Goal: Transaction & Acquisition: Obtain resource

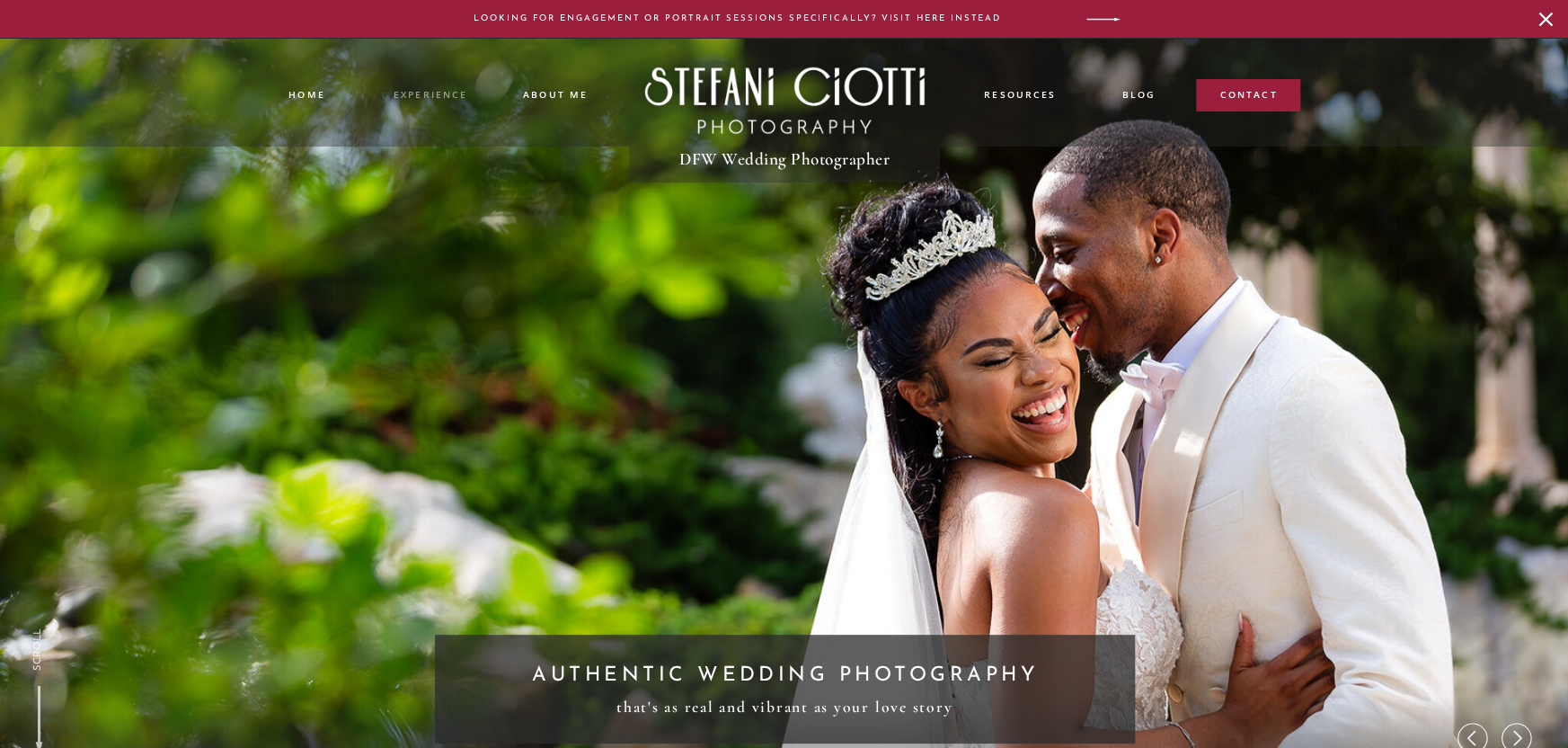
click at [433, 90] on nav "experience" at bounding box center [430, 94] width 89 height 14
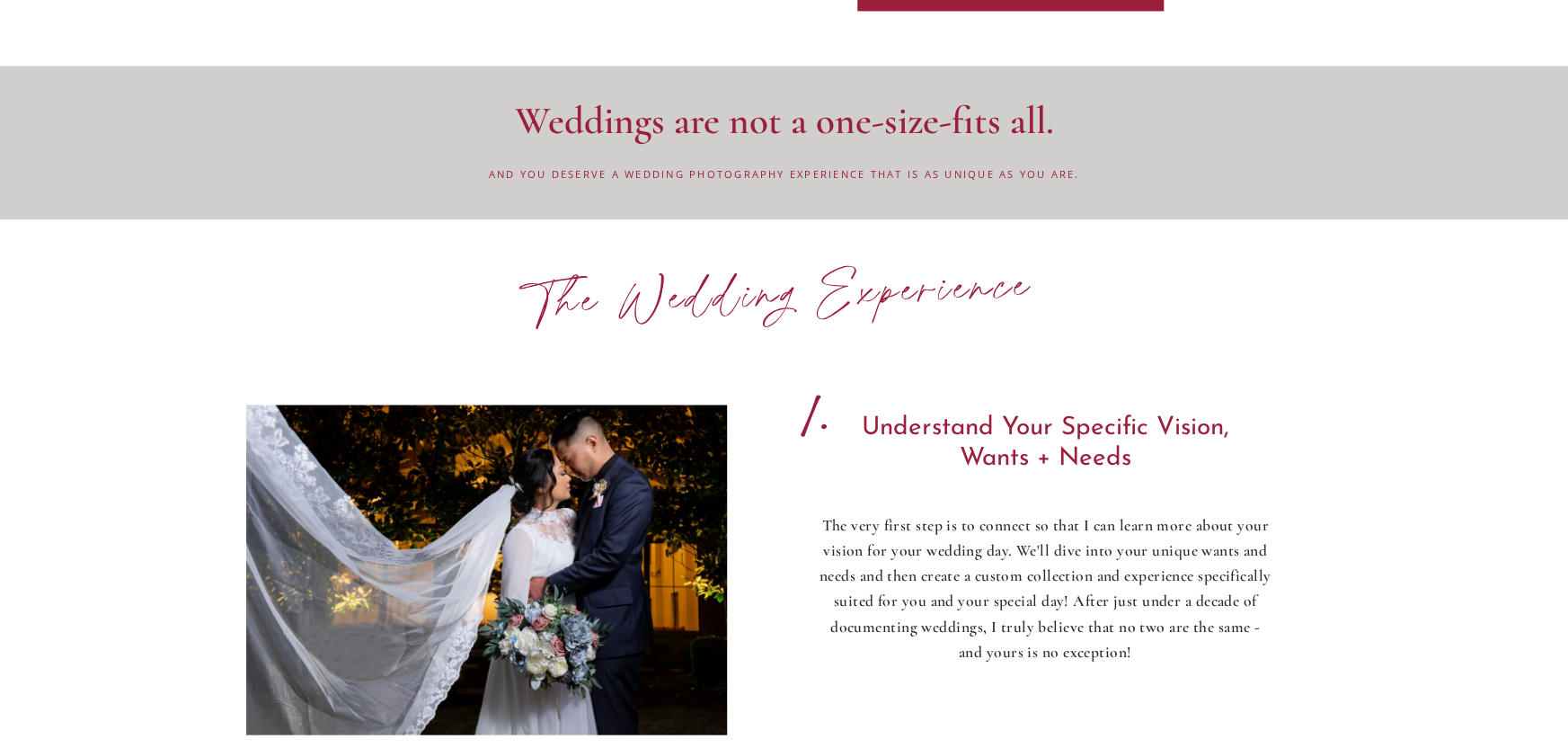
scroll to position [1518, 0]
click at [863, 297] on h2 "The Wedding Experience" at bounding box center [780, 301] width 653 height 89
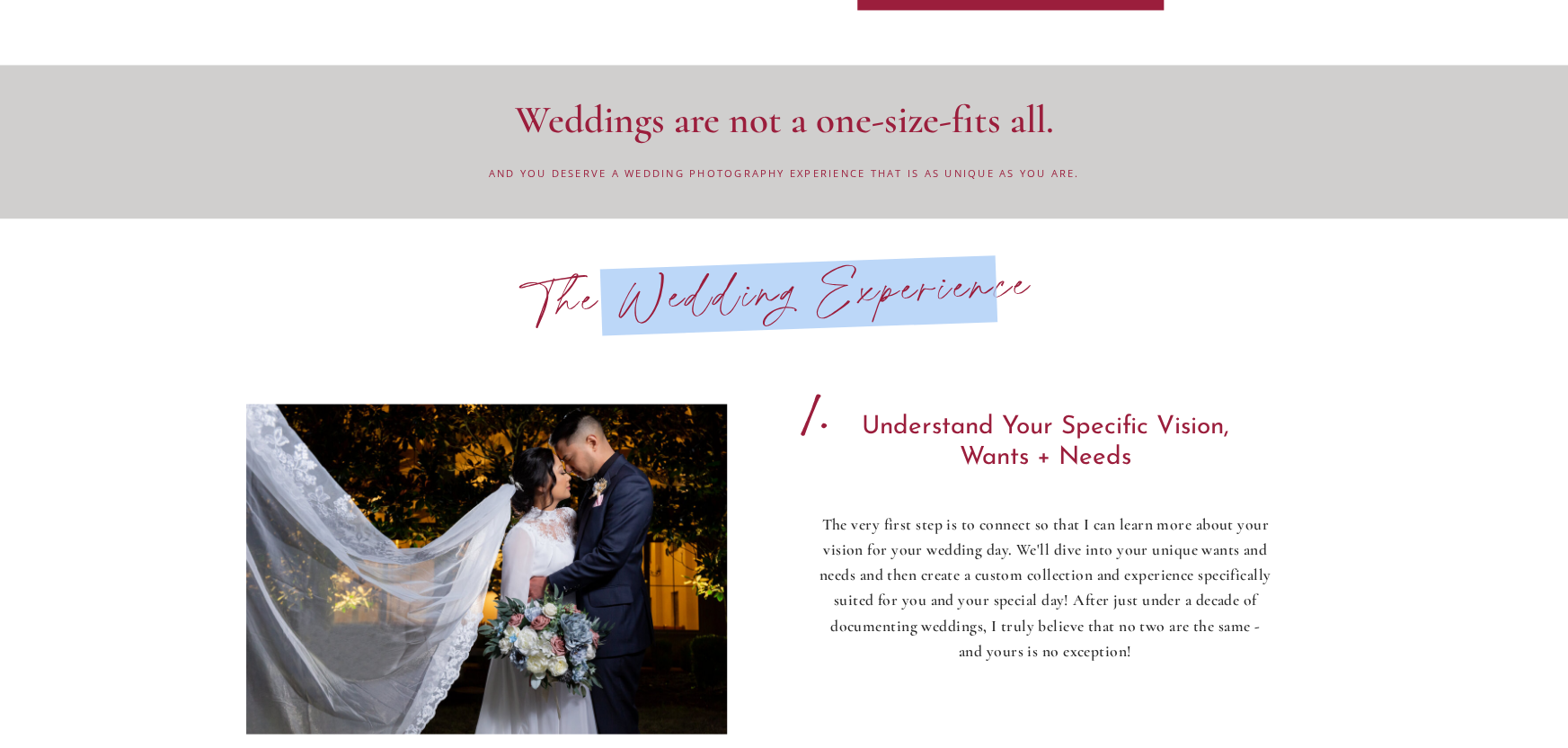
drag, startPoint x: 747, startPoint y: 291, endPoint x: 1156, endPoint y: 298, distance: 409.1
click at [999, 283] on h2 "The Wedding Experience" at bounding box center [780, 301] width 653 height 89
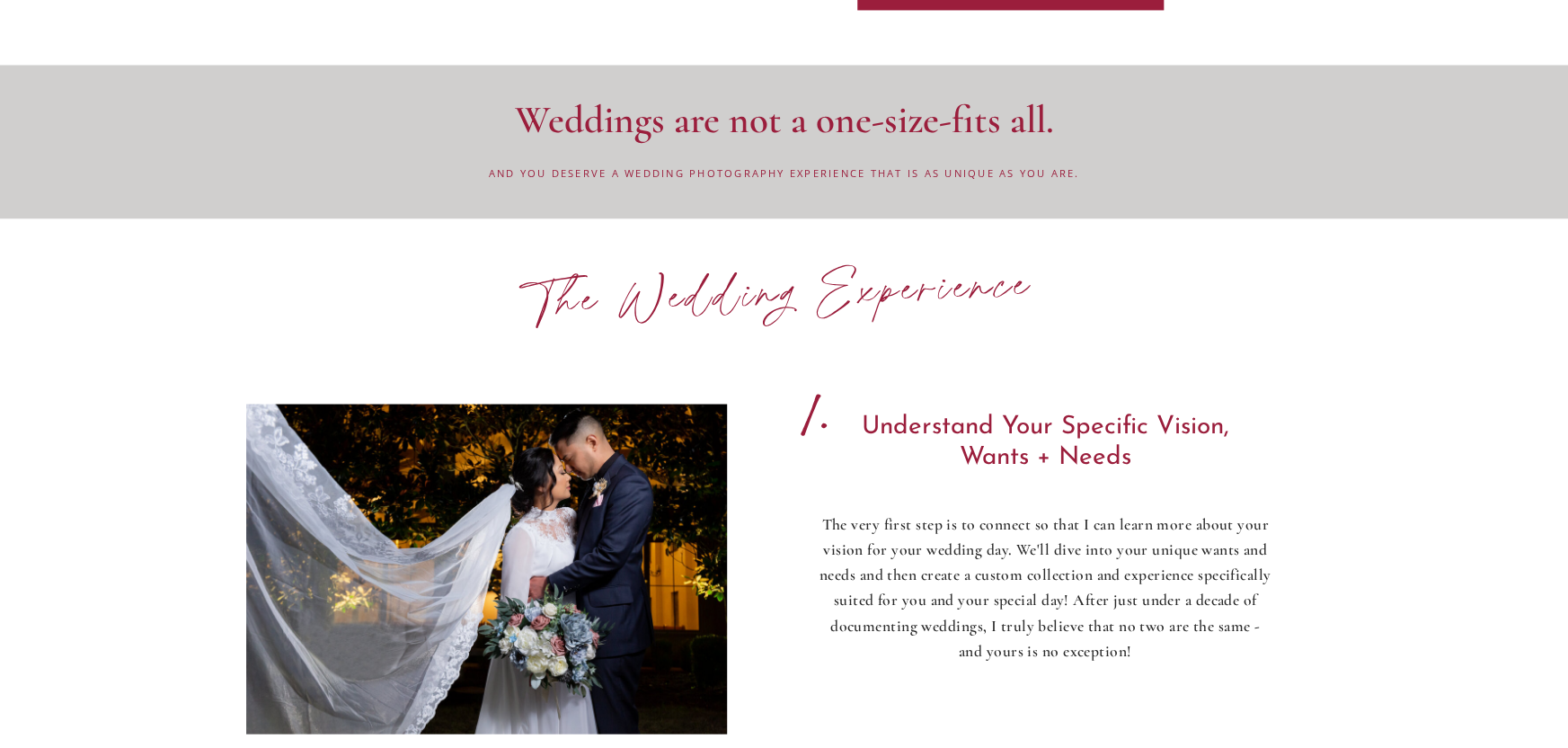
click at [1061, 286] on h2 "The Wedding Experience" at bounding box center [780, 301] width 653 height 89
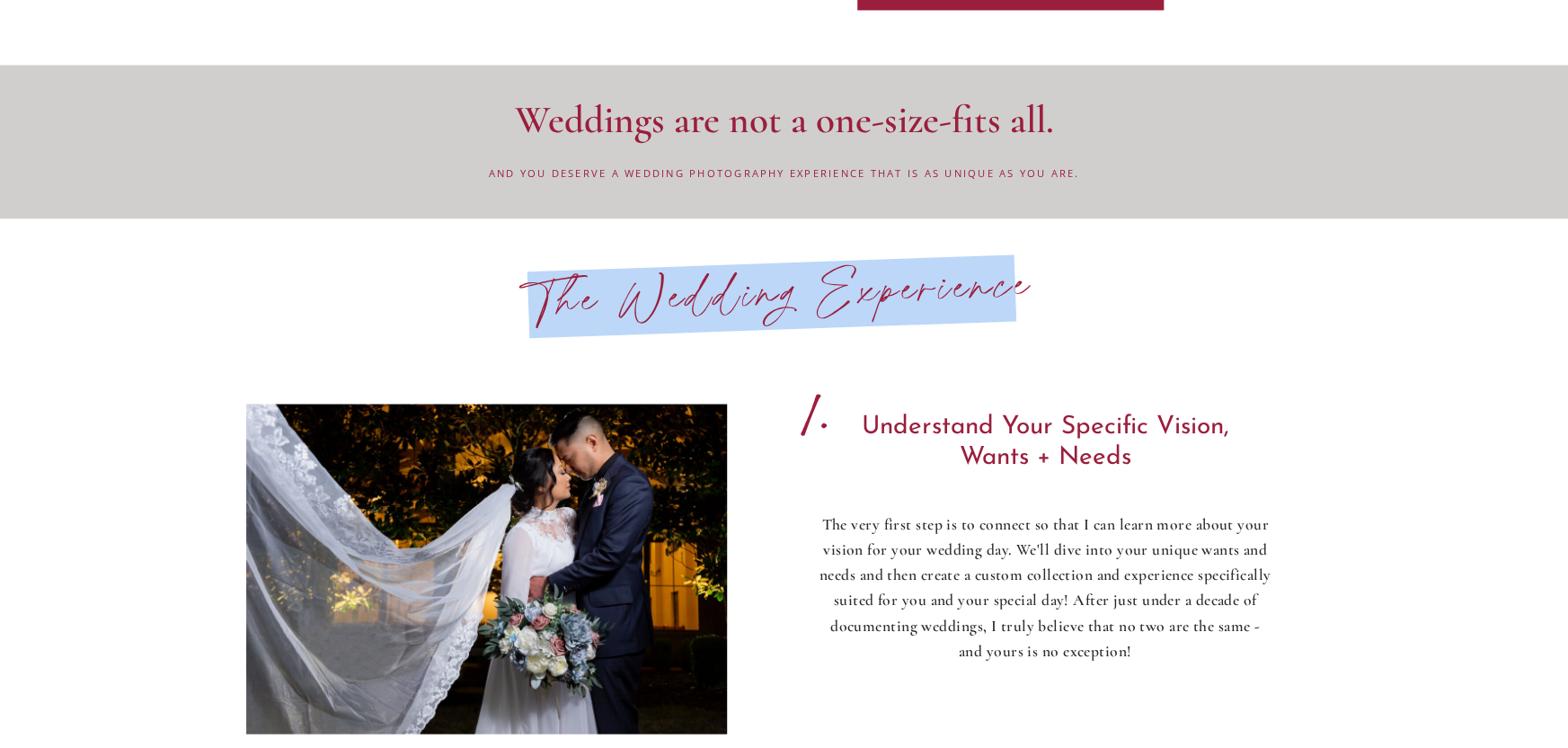
drag, startPoint x: 868, startPoint y: 295, endPoint x: 522, endPoint y: 305, distance: 346.1
click at [490, 314] on h2 "The Wedding Experience" at bounding box center [780, 301] width 653 height 89
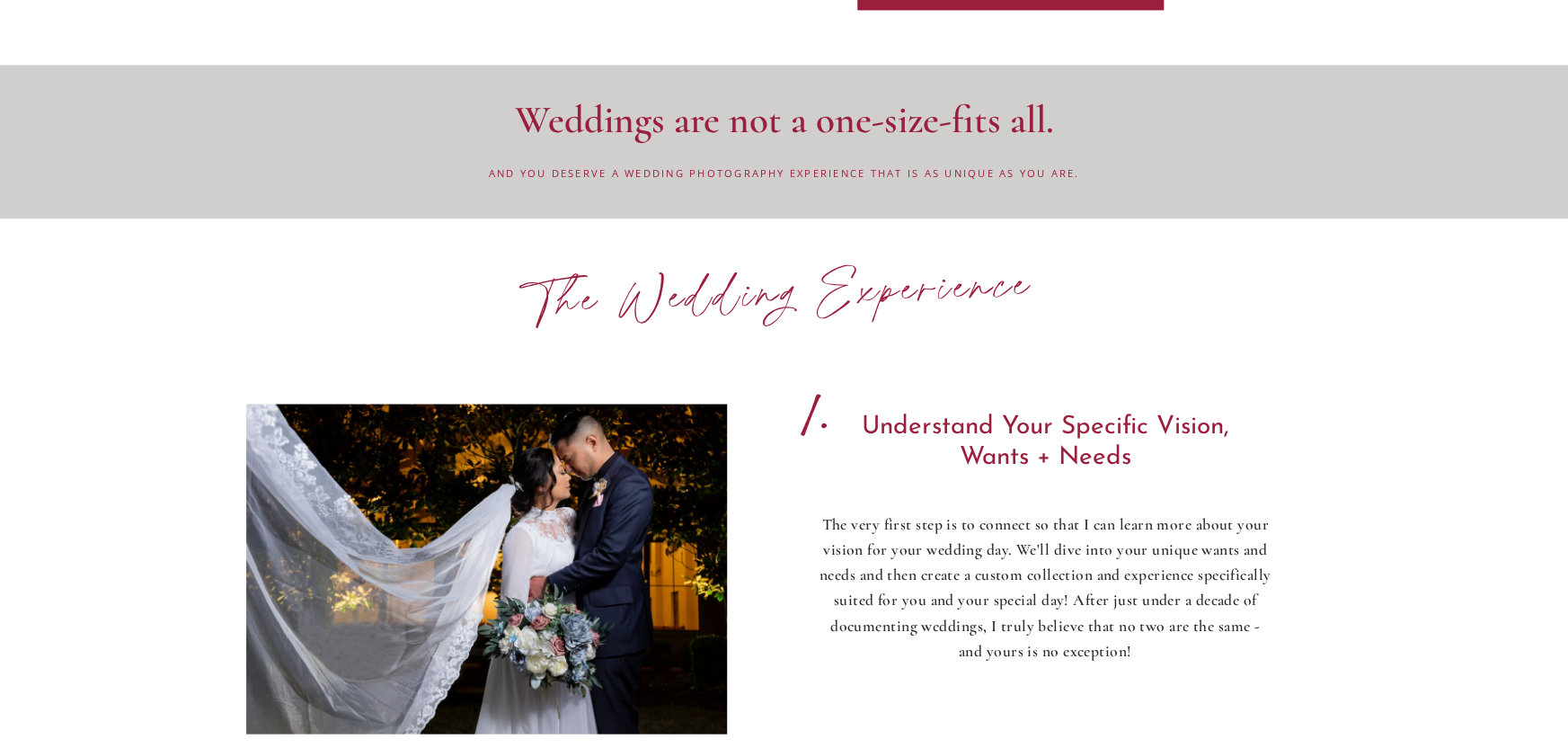
click at [546, 292] on h2 "The Wedding Experience" at bounding box center [780, 301] width 653 height 89
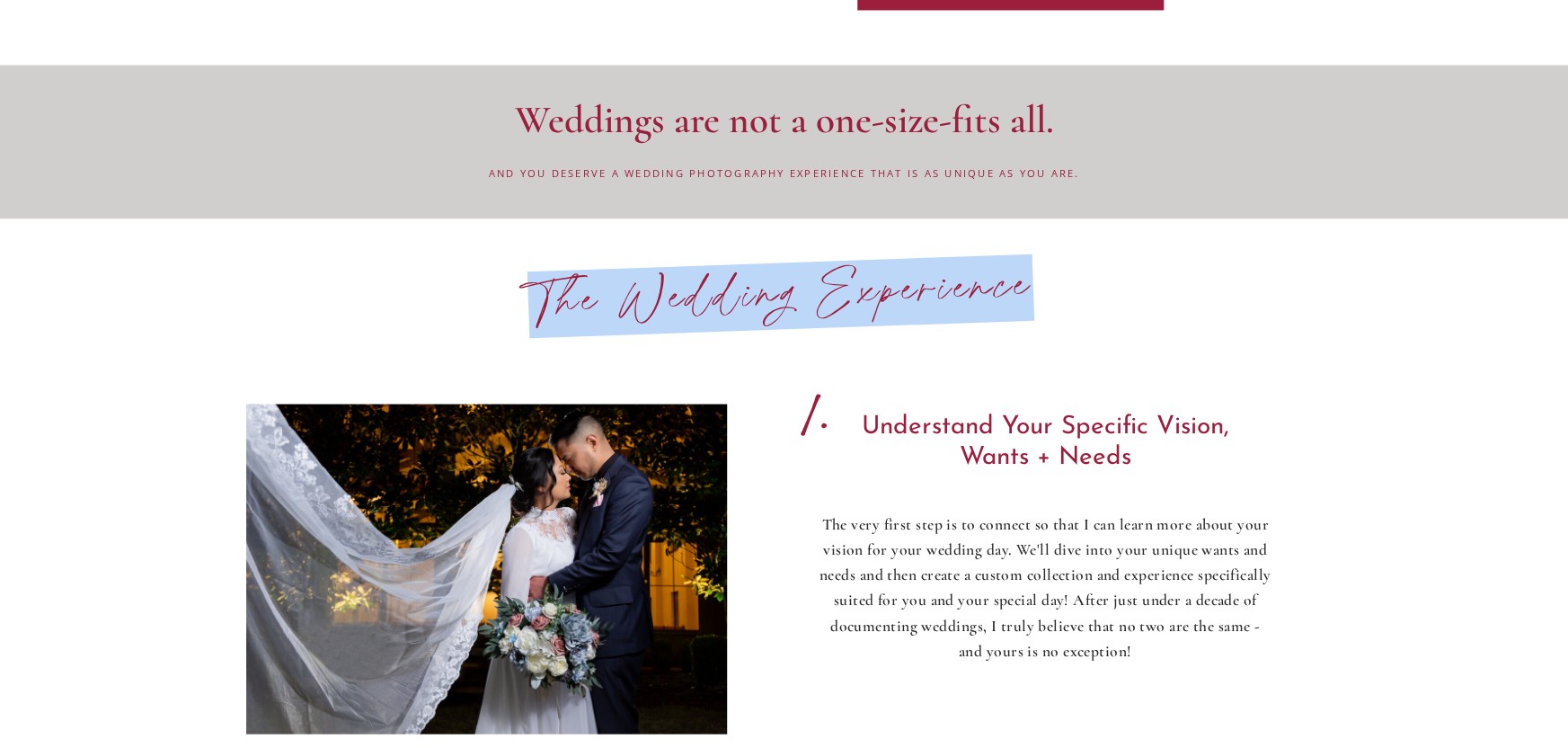
drag, startPoint x: 567, startPoint y: 295, endPoint x: 1041, endPoint y: 279, distance: 474.3
click at [1102, 270] on h2 "The Wedding Experience" at bounding box center [780, 301] width 653 height 89
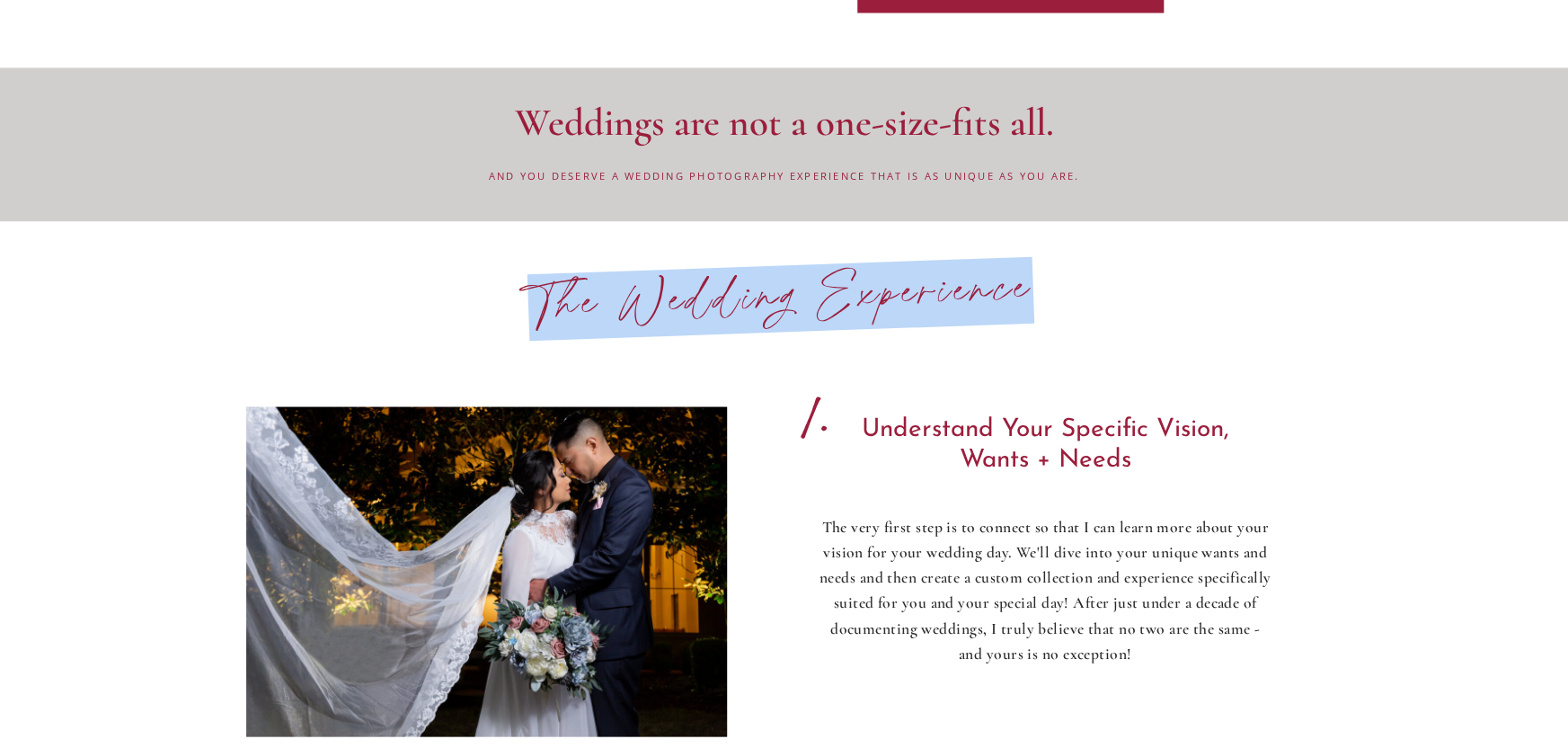
copy h2 "The Wedding Experience"
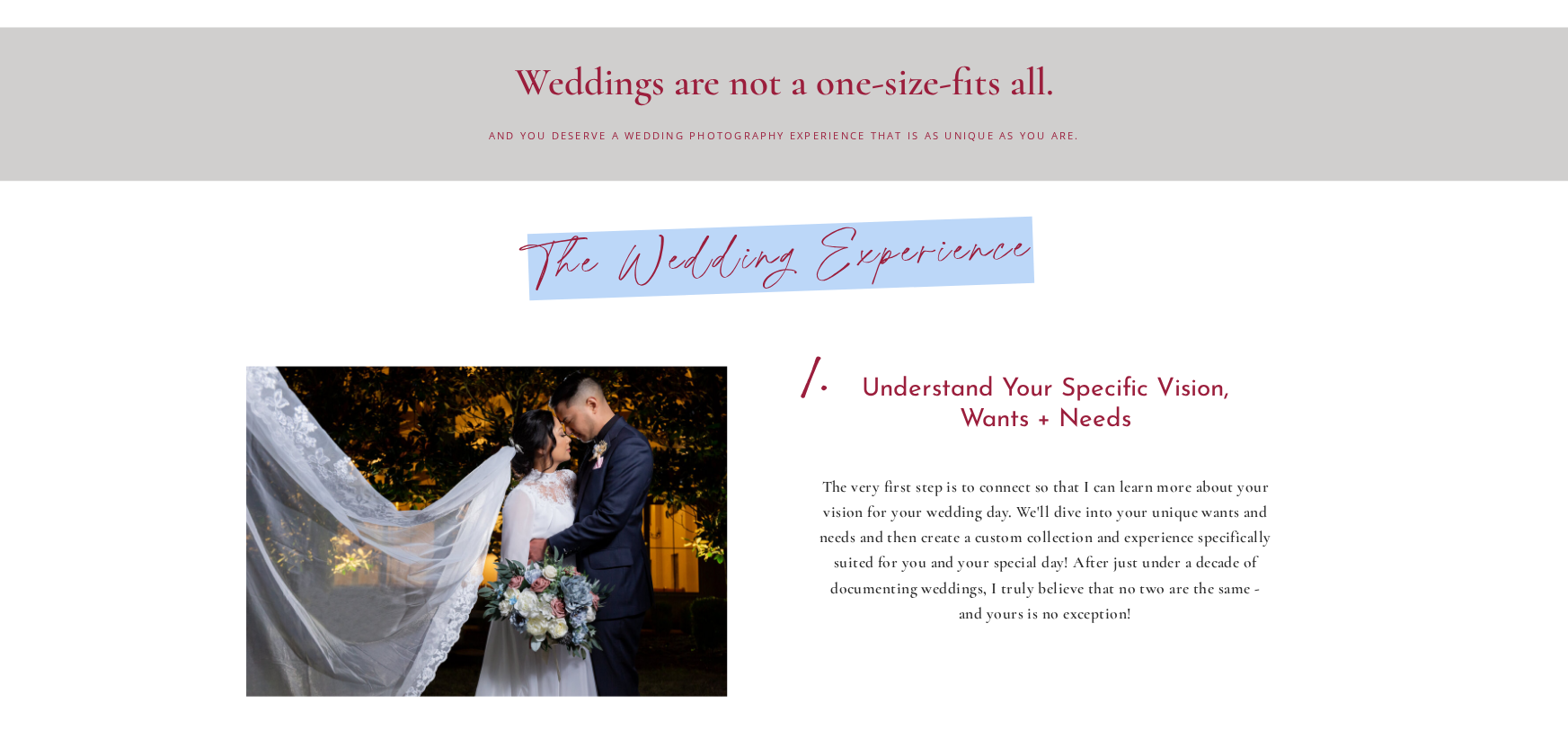
scroll to position [1557, 0]
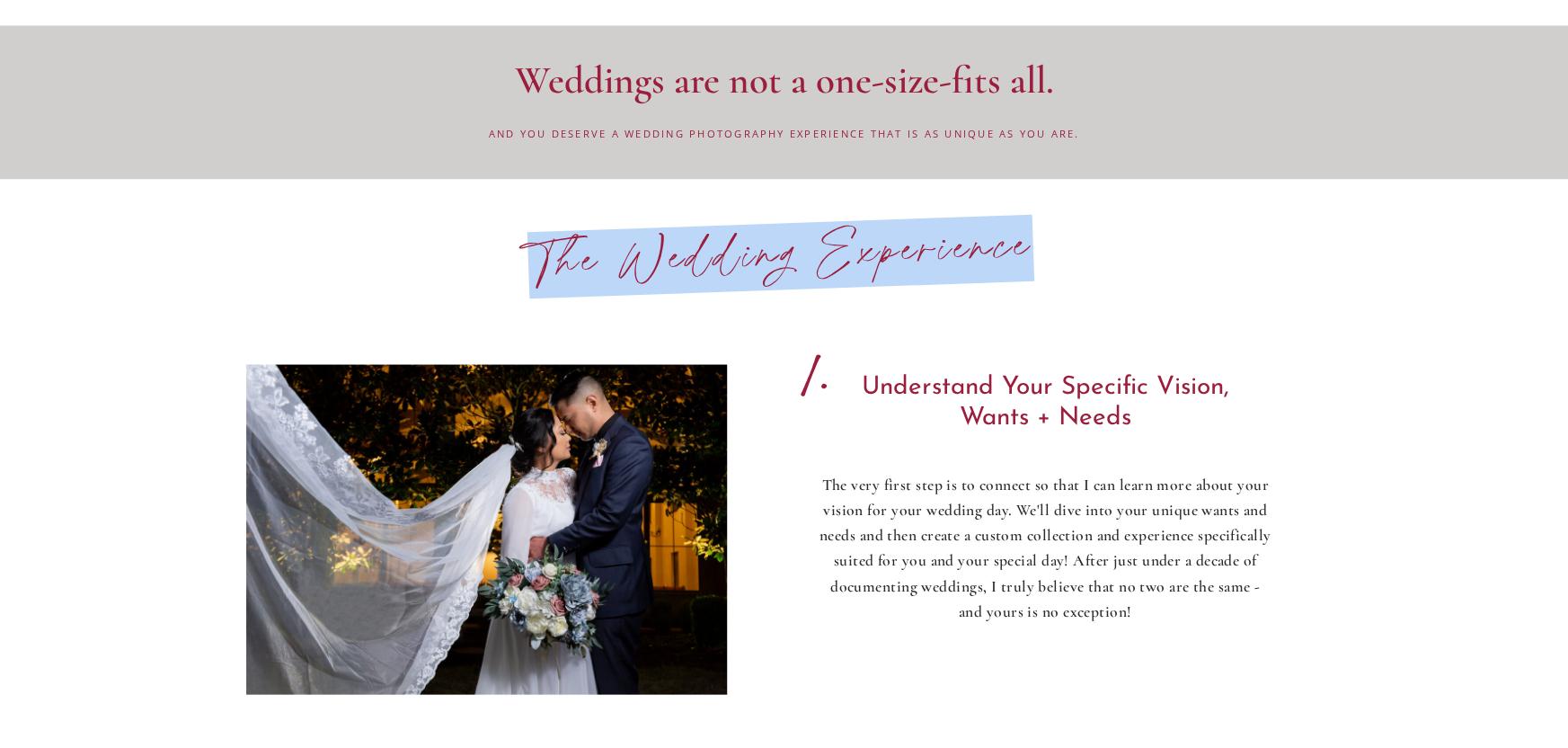
click at [539, 252] on h2 "The Wedding Experience" at bounding box center [780, 262] width 653 height 89
drag, startPoint x: 534, startPoint y: 254, endPoint x: 905, endPoint y: 241, distance: 371.2
click at [1062, 252] on h2 "The Wedding Experience" at bounding box center [780, 262] width 653 height 89
click at [1078, 251] on h2 "The Wedding Experience" at bounding box center [780, 262] width 653 height 89
drag, startPoint x: 1019, startPoint y: 241, endPoint x: 567, endPoint y: 267, distance: 452.7
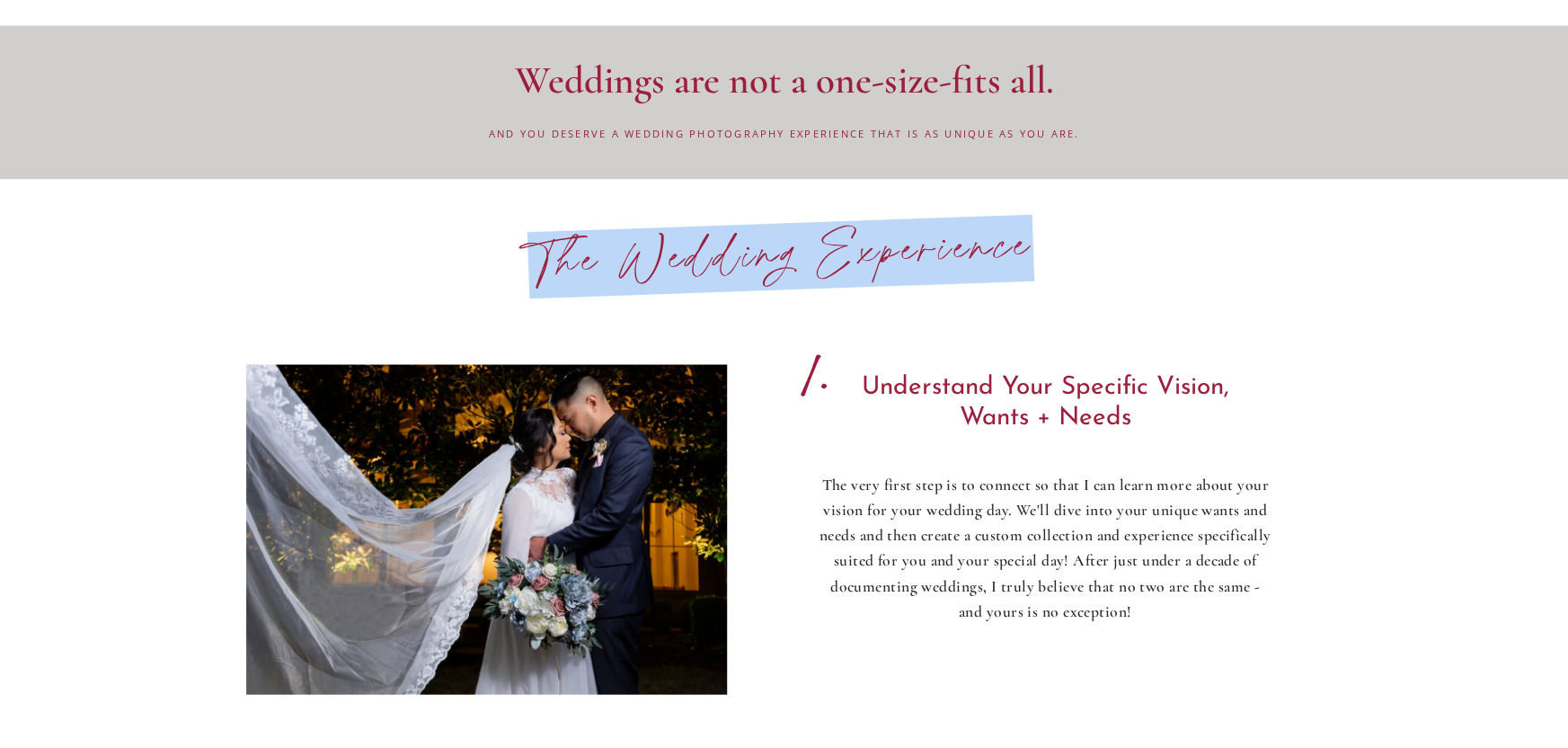
click at [470, 285] on h2 "The Wedding Experience" at bounding box center [780, 262] width 653 height 89
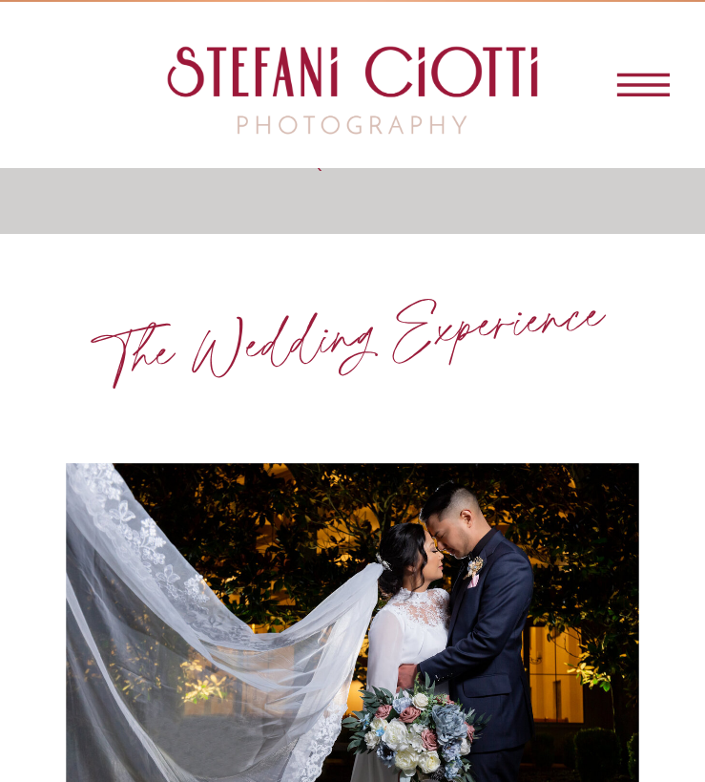
scroll to position [3674, 0]
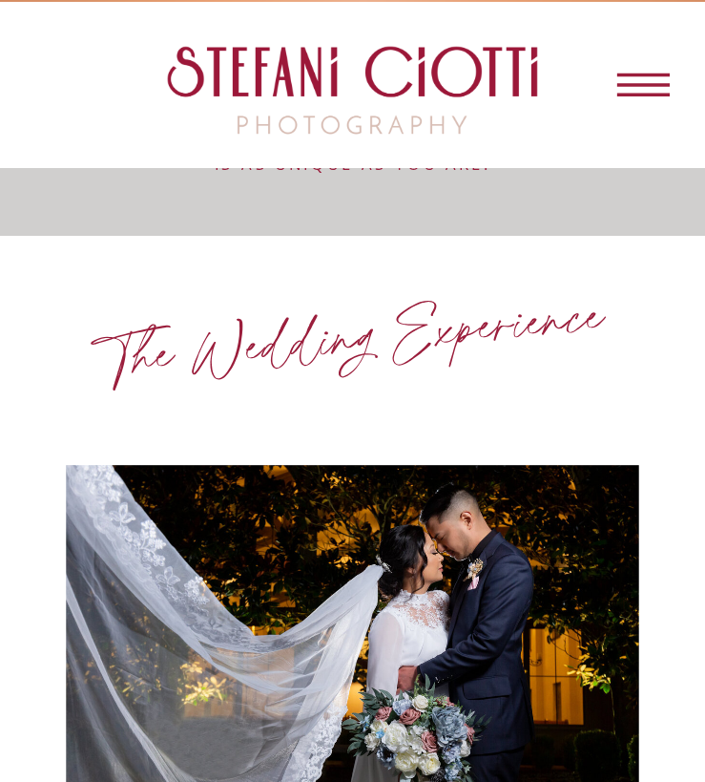
click at [486, 327] on h2 "The Wedding Experience" at bounding box center [356, 356] width 669 height 146
click at [291, 340] on h2 "The Wedding Experience" at bounding box center [356, 356] width 669 height 146
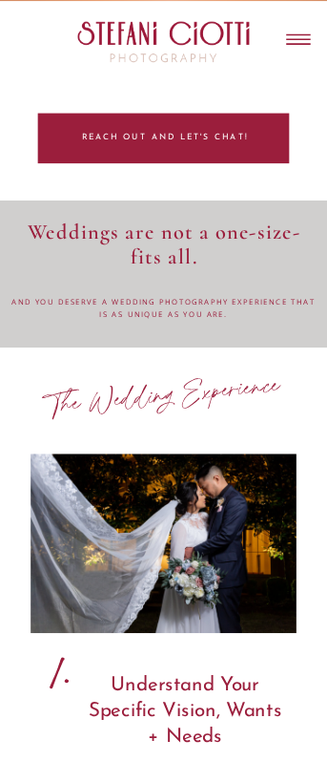
scroll to position [1475, 0]
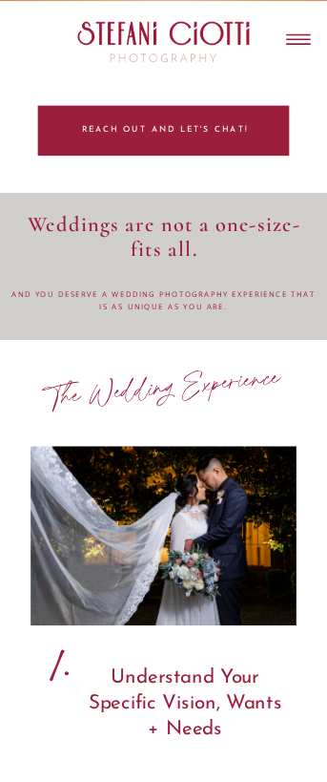
click at [203, 385] on h2 "The Wedding Experience" at bounding box center [165, 395] width 310 height 68
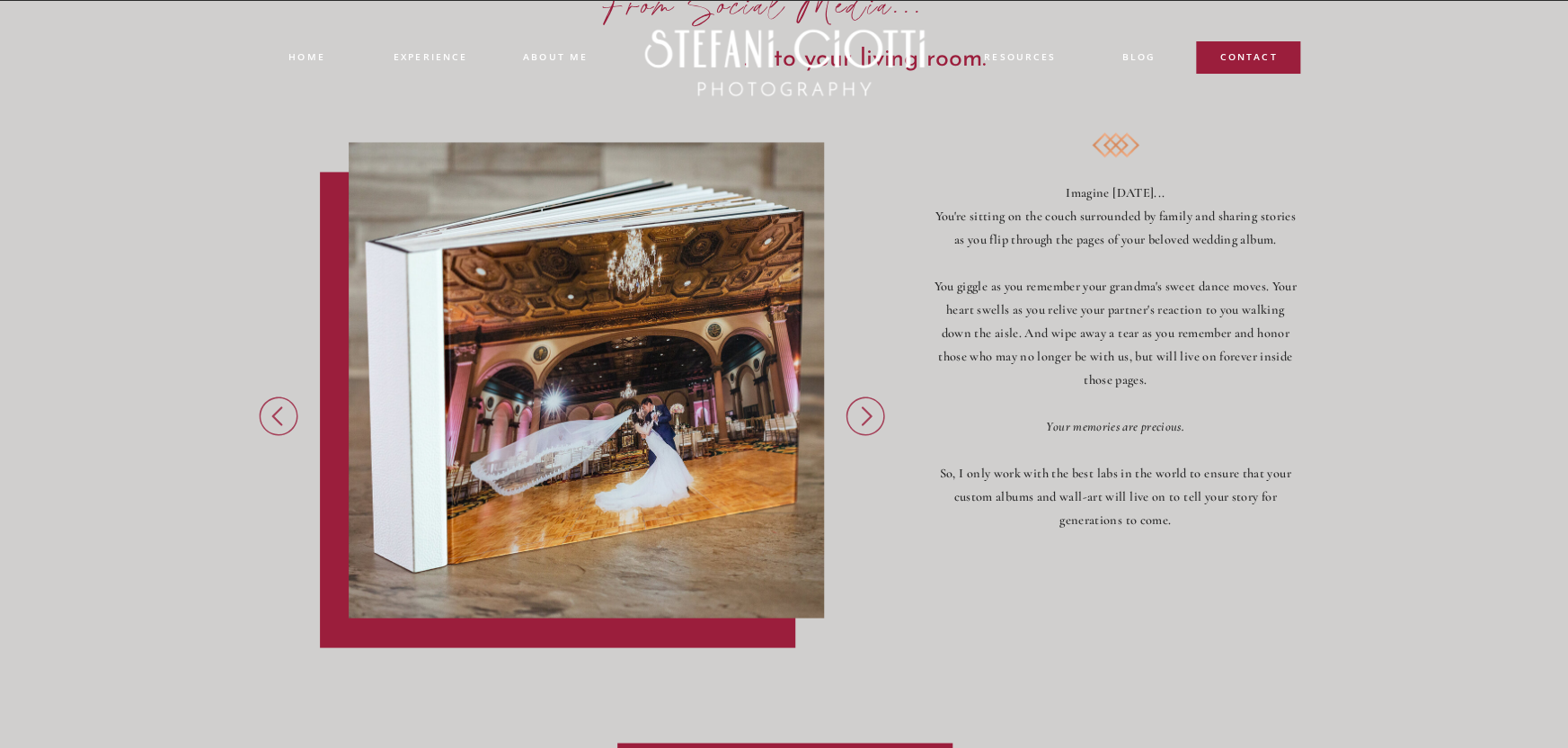
scroll to position [4826, 0]
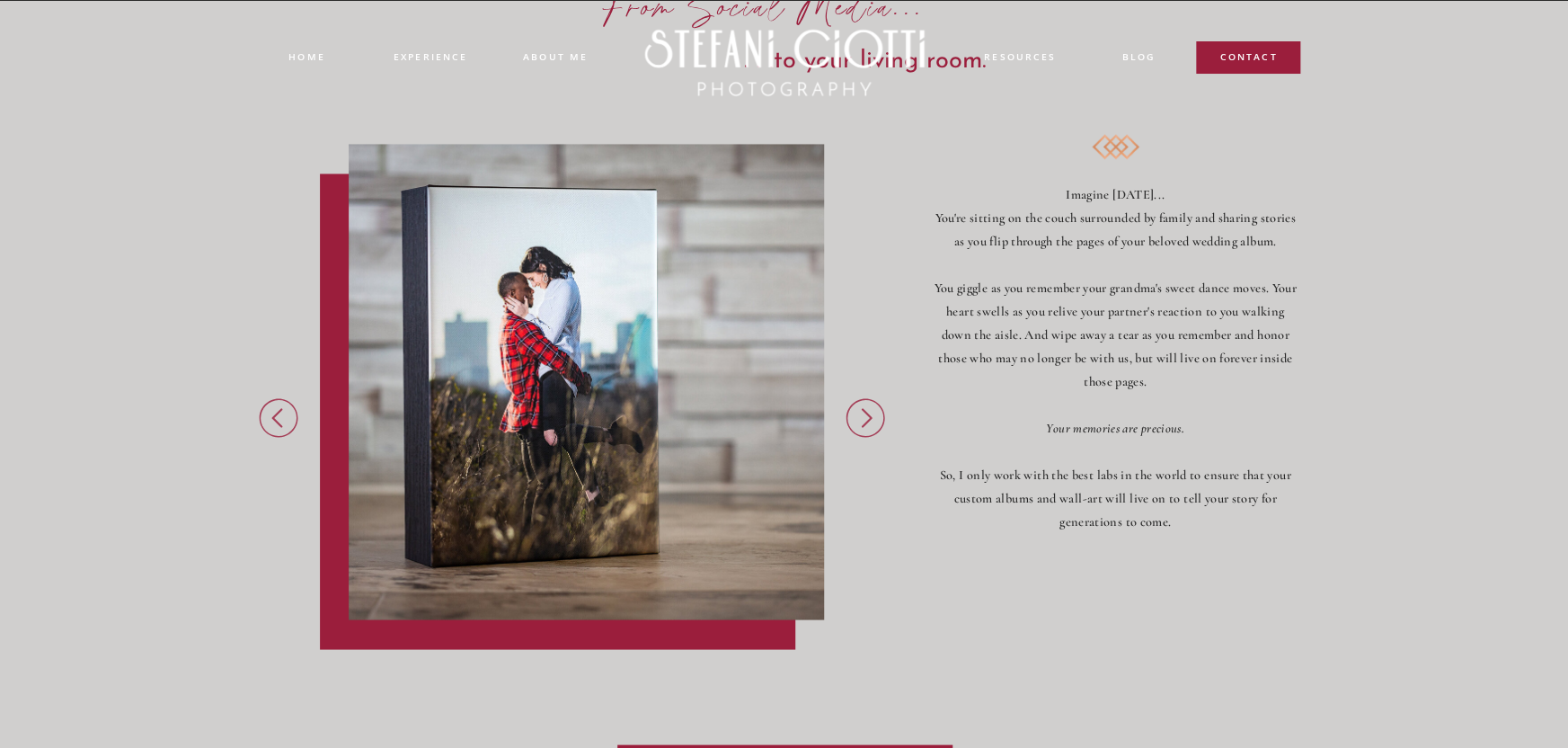
click at [865, 409] on icon at bounding box center [865, 417] width 50 height 46
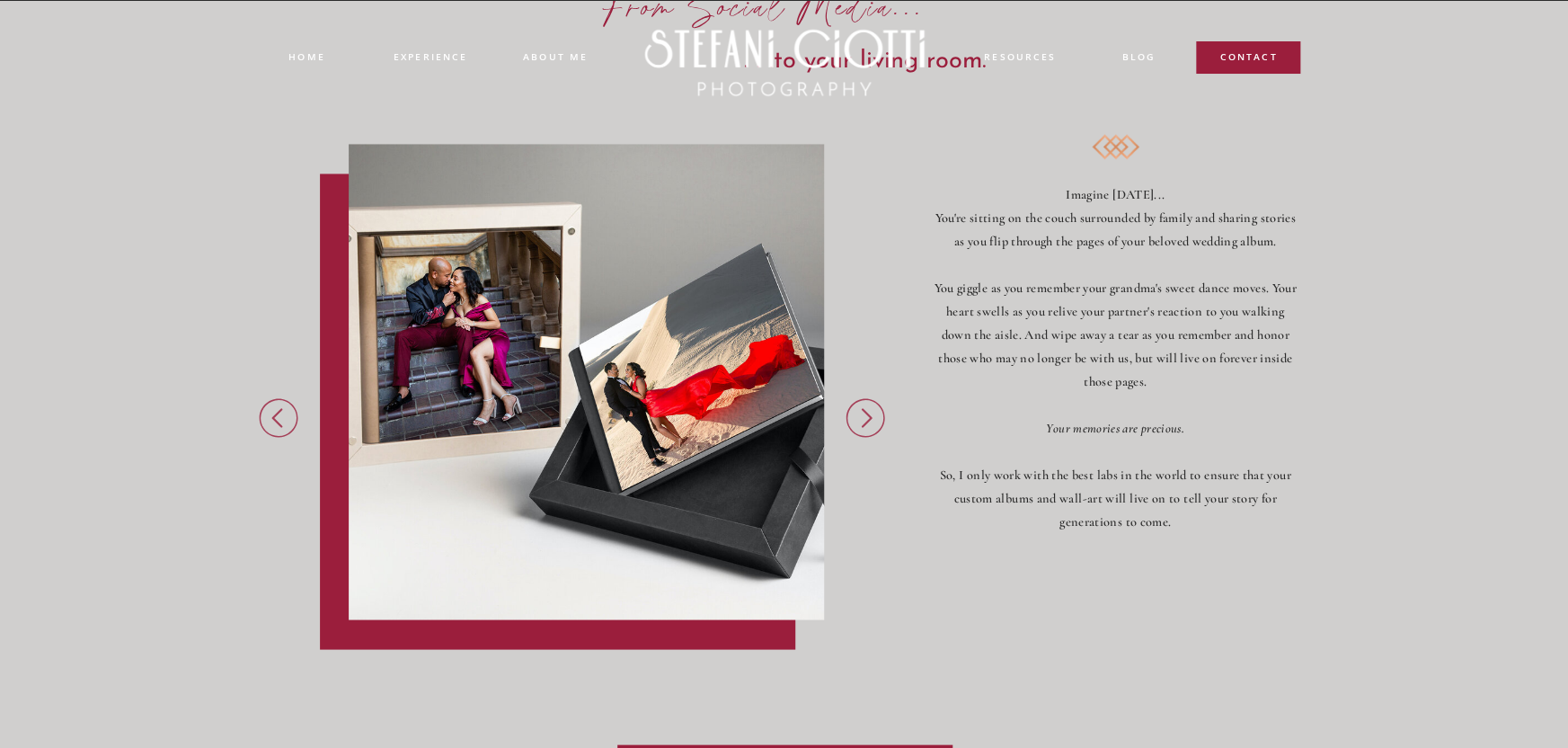
click at [865, 409] on icon at bounding box center [865, 417] width 50 height 46
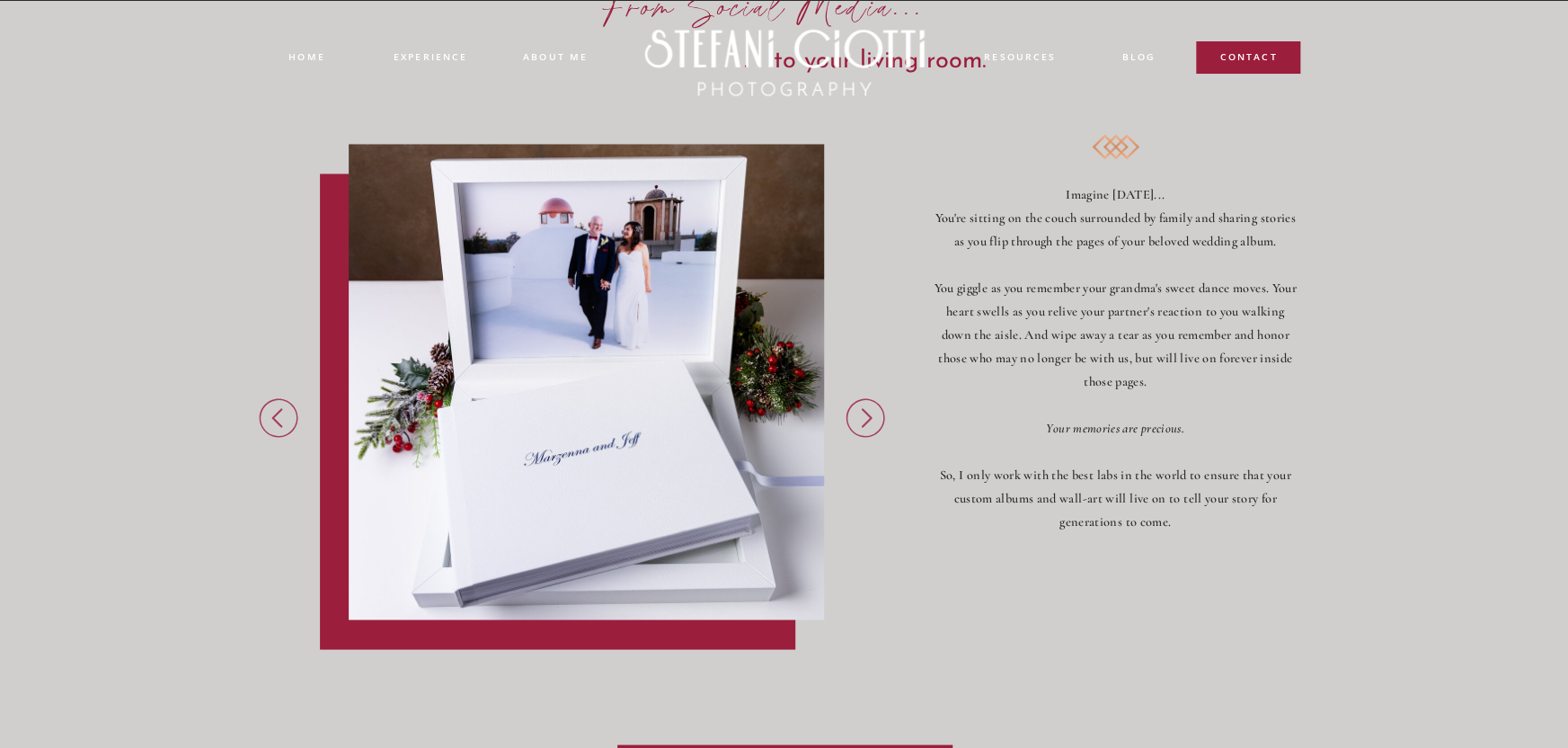
click at [865, 409] on icon at bounding box center [865, 417] width 50 height 46
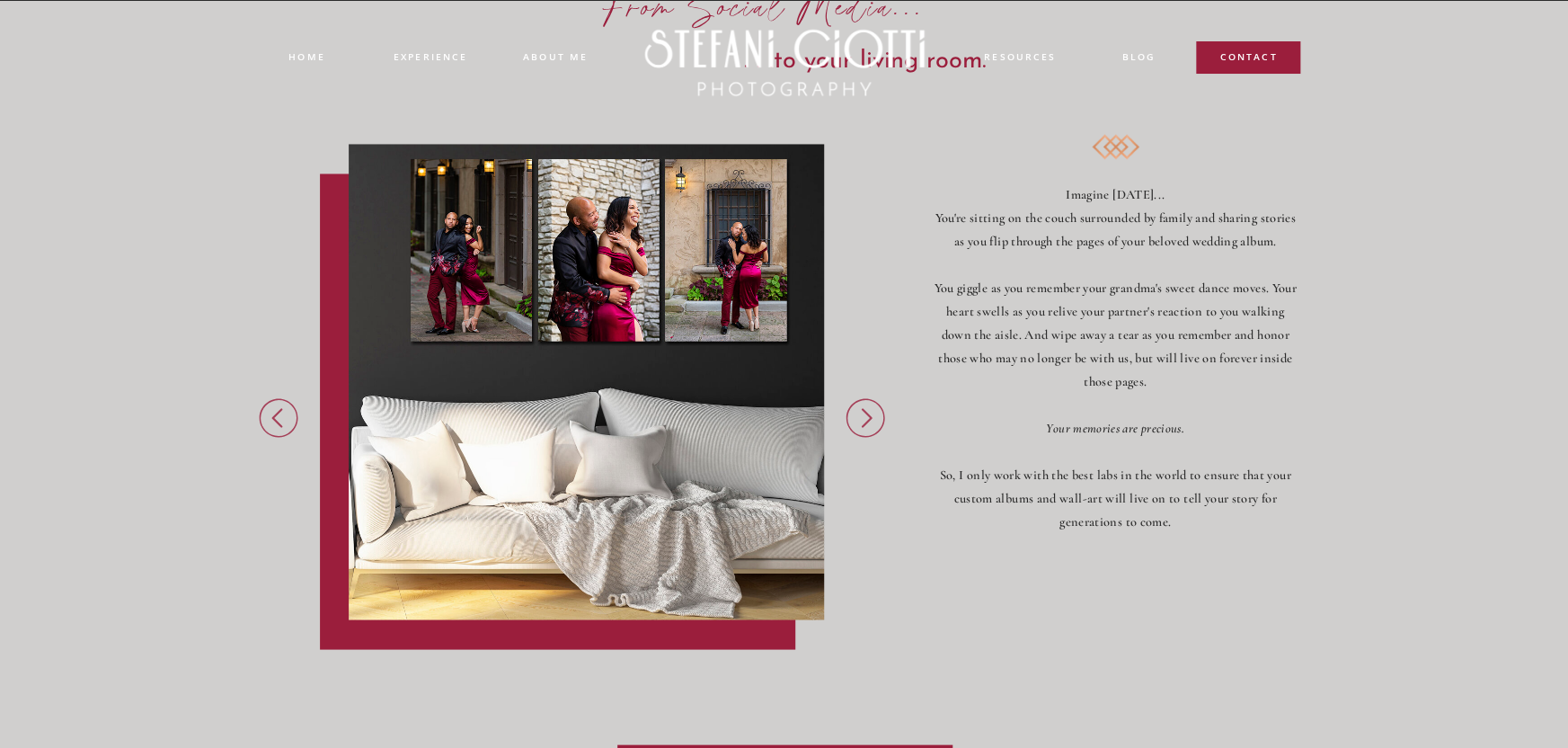
click at [865, 409] on icon at bounding box center [865, 417] width 50 height 46
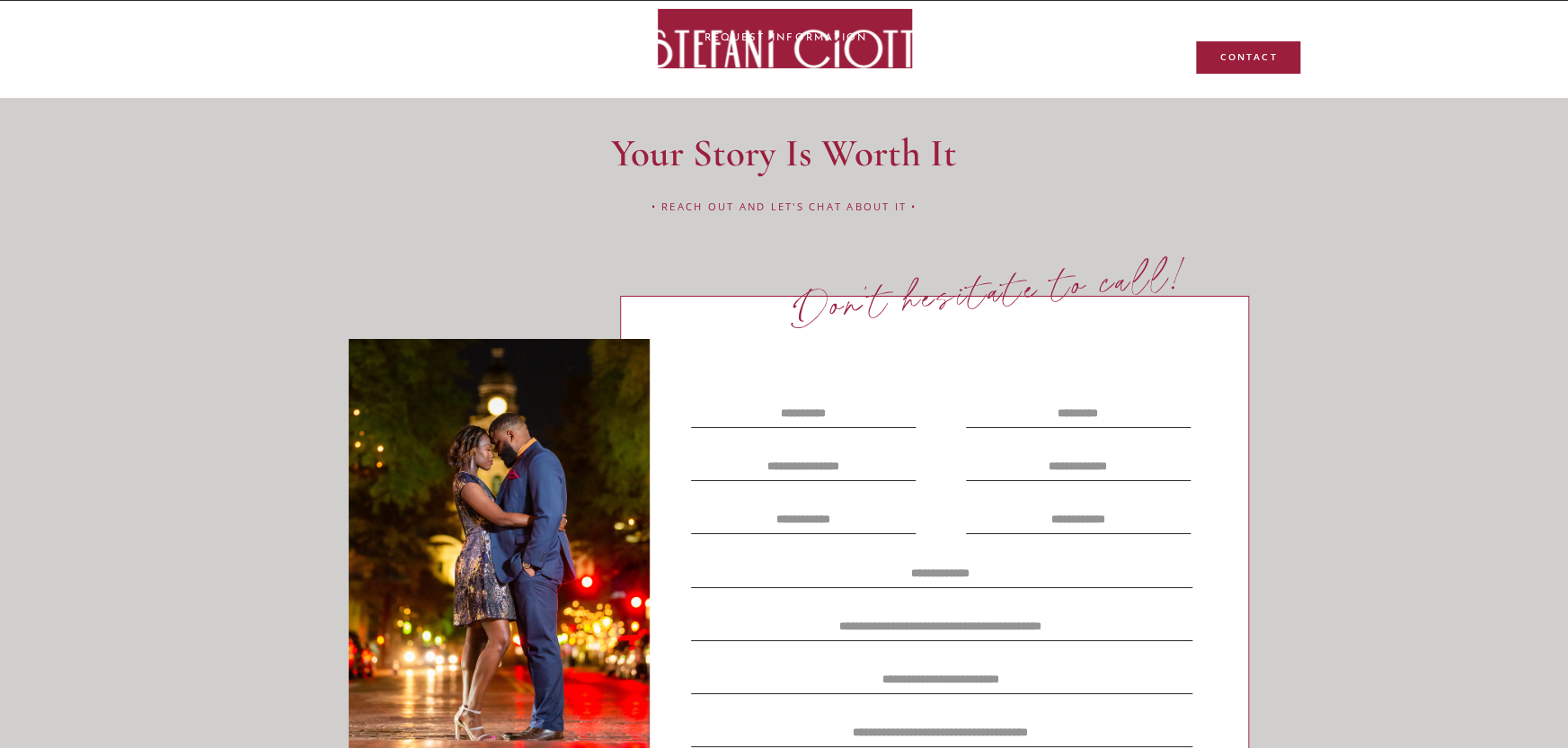
scroll to position [10092, 0]
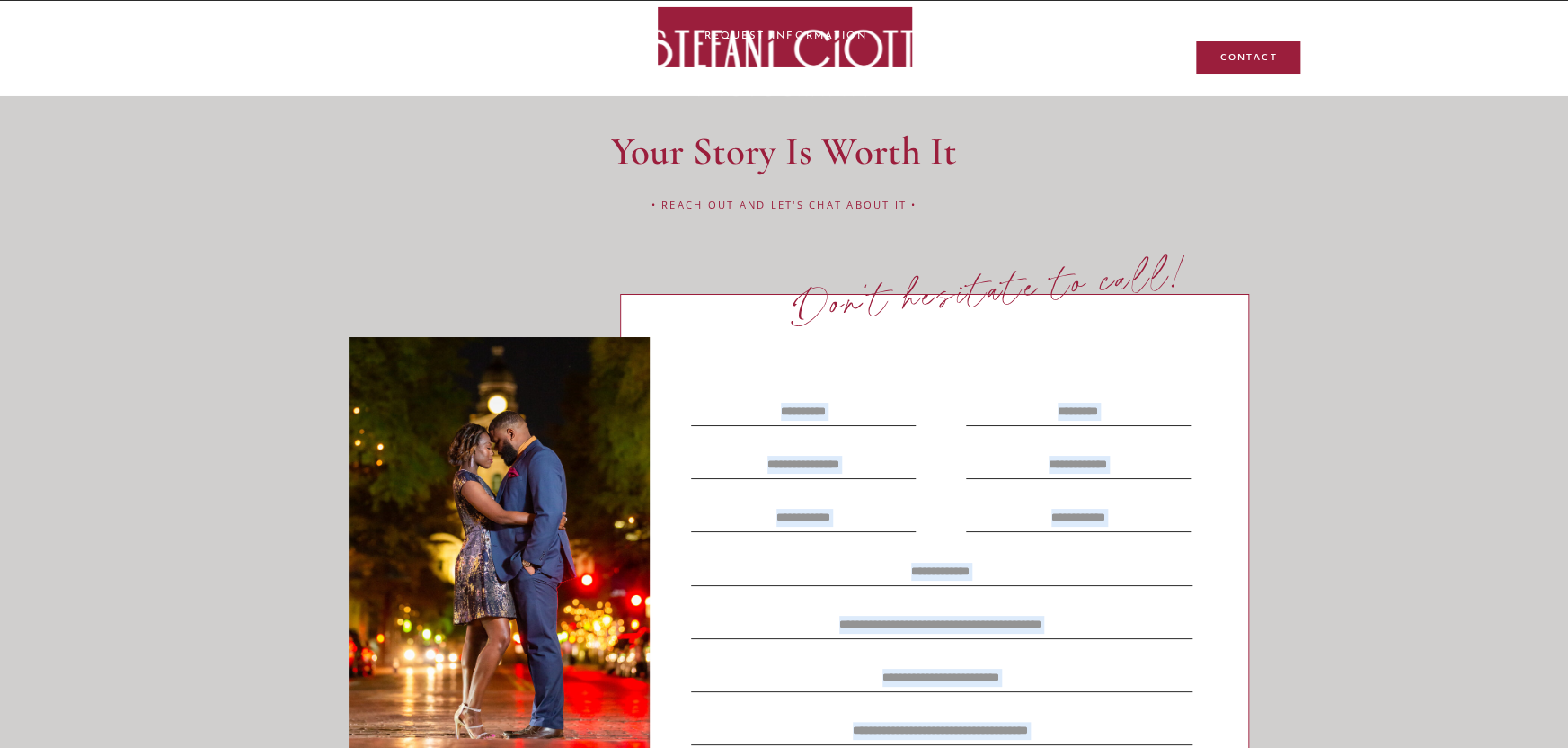
drag, startPoint x: 838, startPoint y: 302, endPoint x: 1249, endPoint y: 263, distance: 412.8
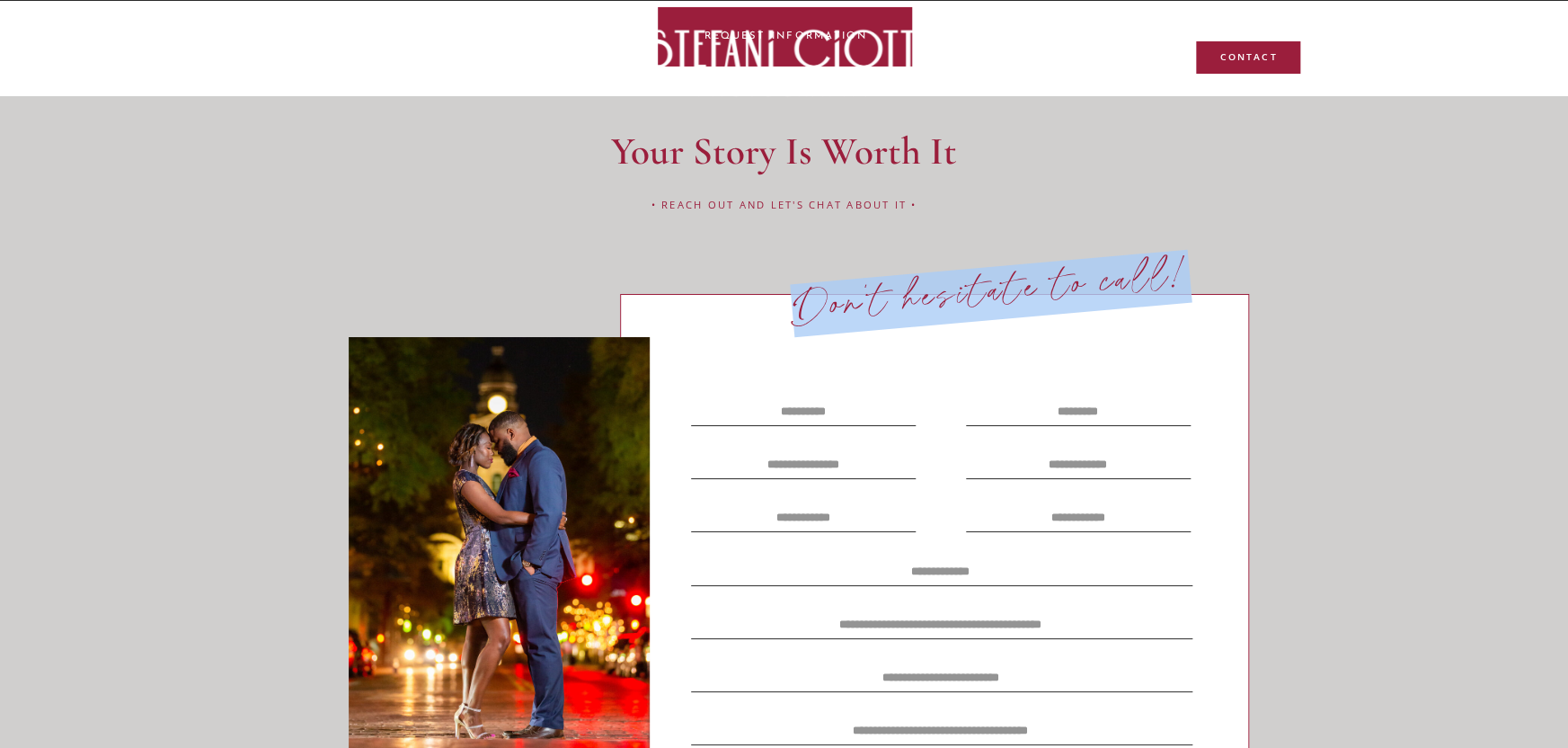
drag, startPoint x: 1190, startPoint y: 256, endPoint x: 788, endPoint y: 294, distance: 403.8
click at [788, 294] on p "Don't hesitate to call!" at bounding box center [991, 296] width 499 height 94
copy p "Don't hesitate to call!"
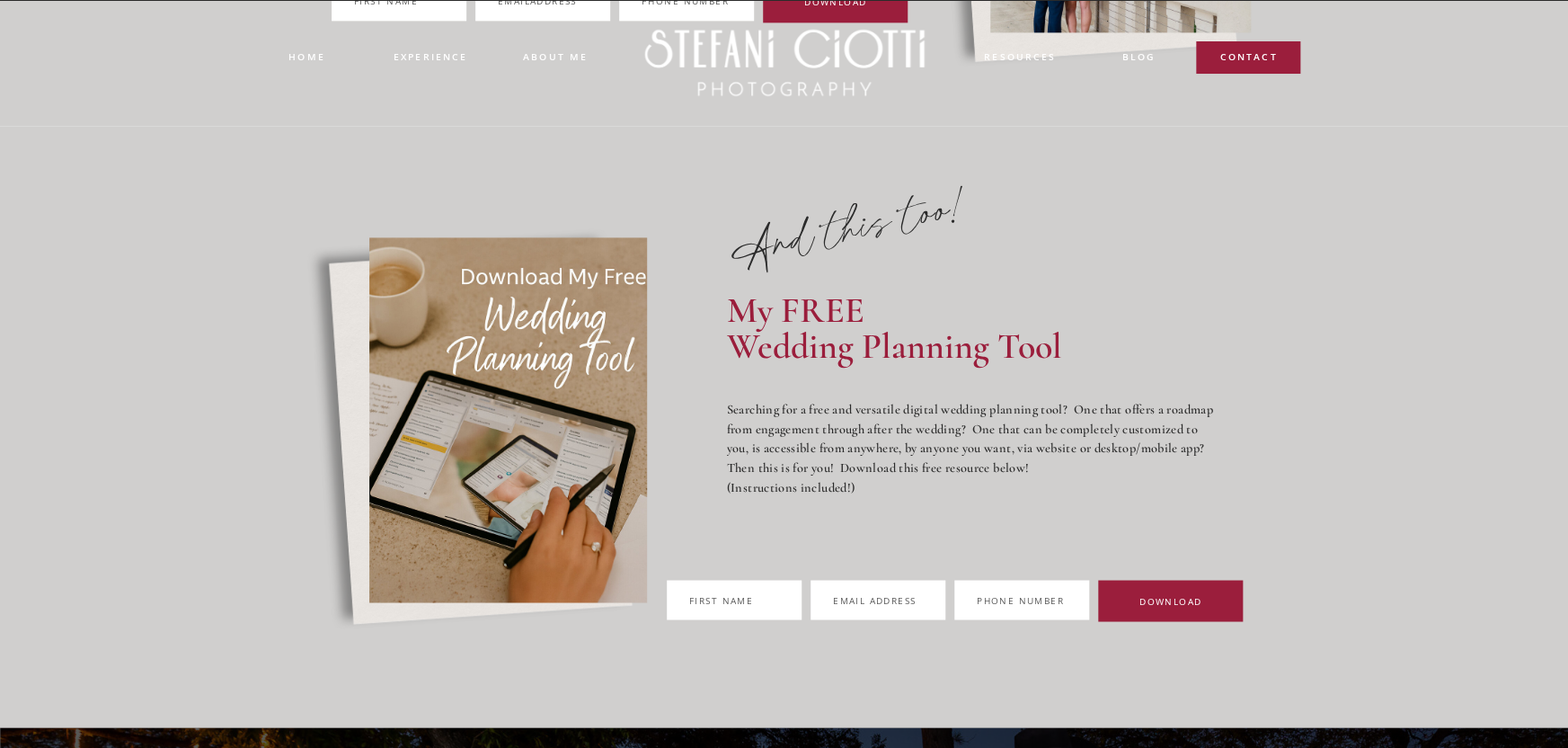
scroll to position [11624, 0]
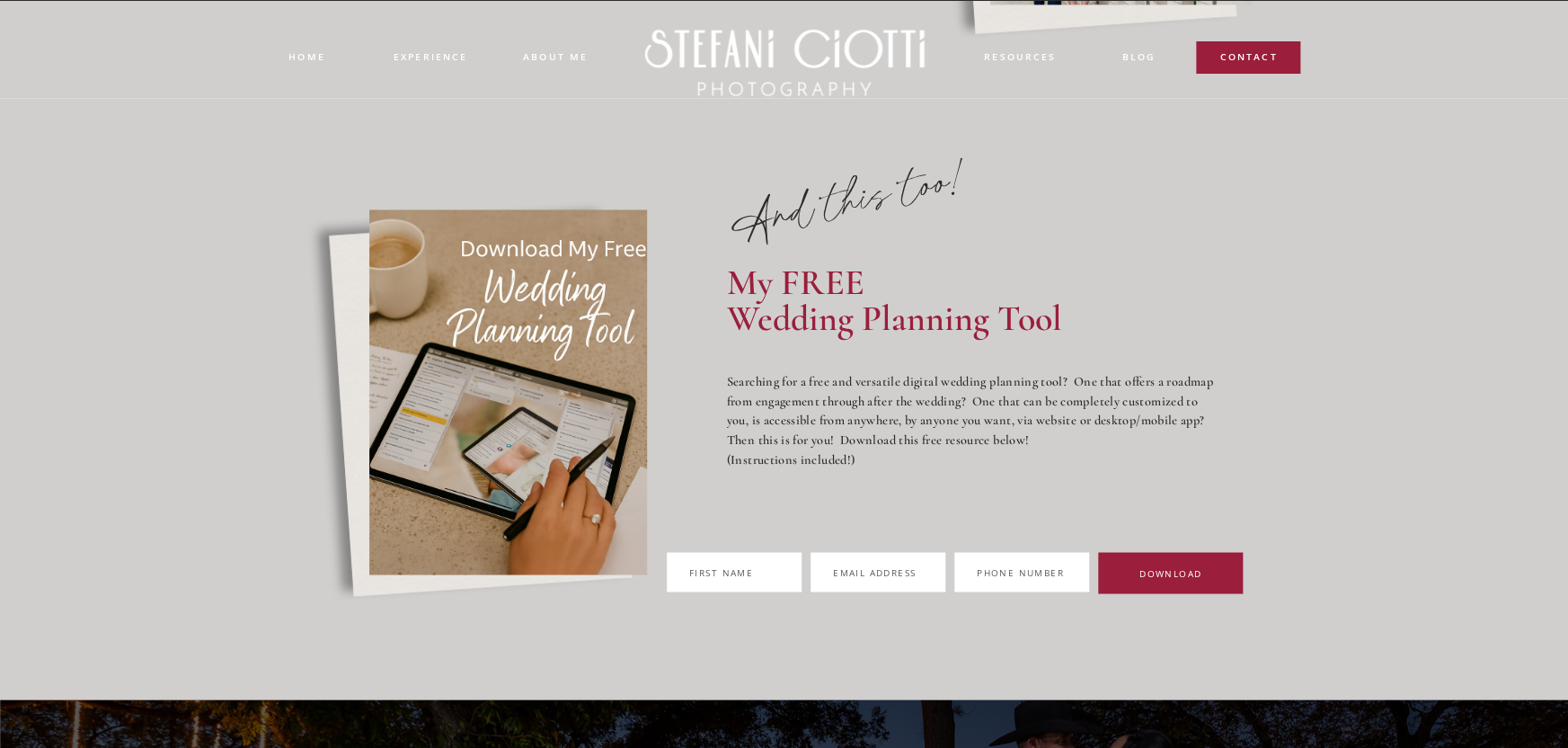
drag, startPoint x: 439, startPoint y: 327, endPoint x: 534, endPoint y: 395, distance: 116.8
click at [438, 327] on div at bounding box center [508, 391] width 278 height 365
click at [801, 561] on label "Fi q rst name" at bounding box center [734, 572] width 135 height 40
click at [801, 561] on input "Fi q rst name" at bounding box center [734, 572] width 135 height 40
click at [753, 565] on span "rst name" at bounding box center [726, 571] width 54 height 12
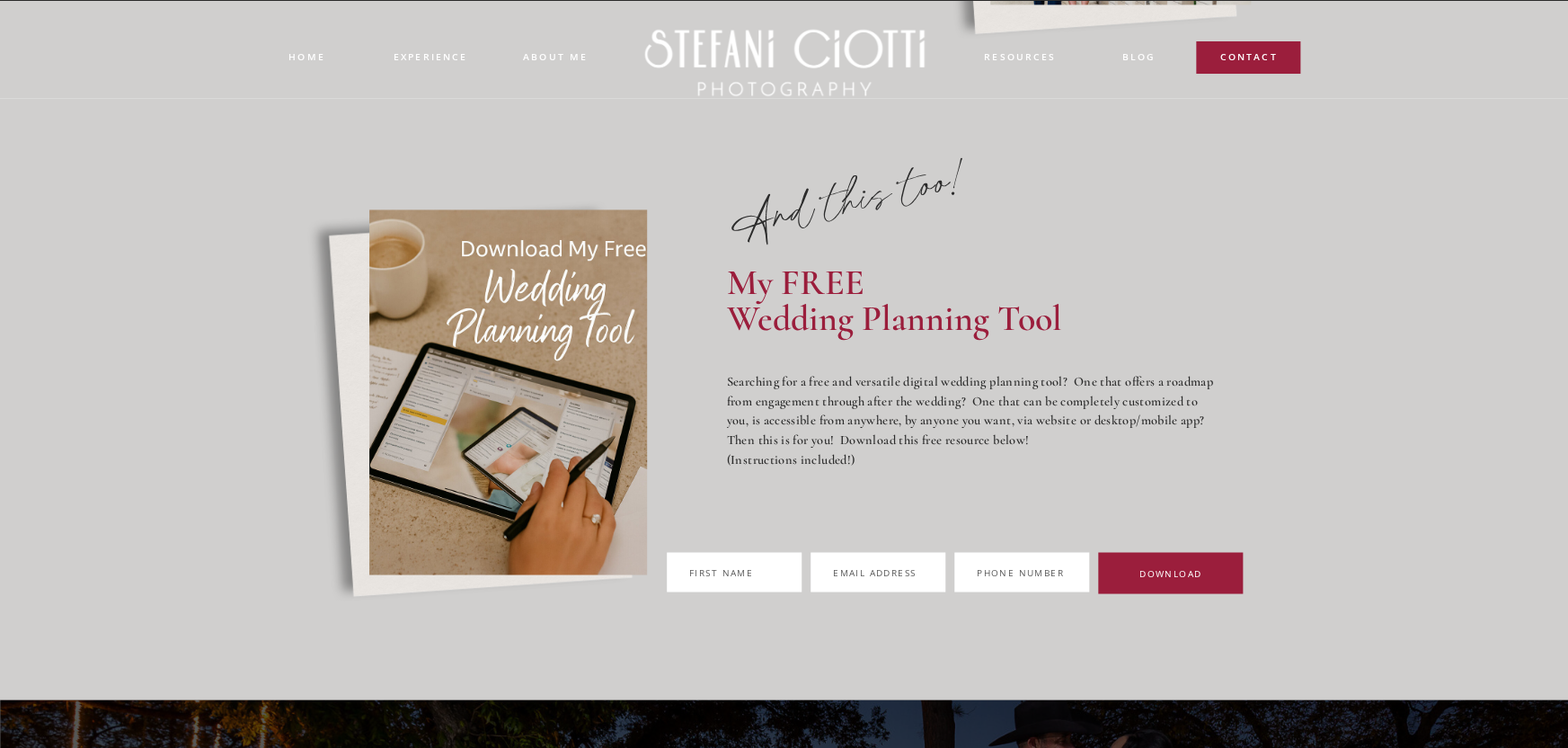
click at [779, 564] on input "Fi q rst name" at bounding box center [734, 572] width 135 height 40
drag, startPoint x: 967, startPoint y: 561, endPoint x: 1156, endPoint y: 574, distance: 189.4
click at [946, 561] on label "Email a N ddress" at bounding box center [878, 572] width 135 height 40
click at [946, 561] on input "Email a N ddress" at bounding box center [878, 572] width 135 height 40
click at [1090, 574] on label "Phone N M umber" at bounding box center [1022, 572] width 135 height 40
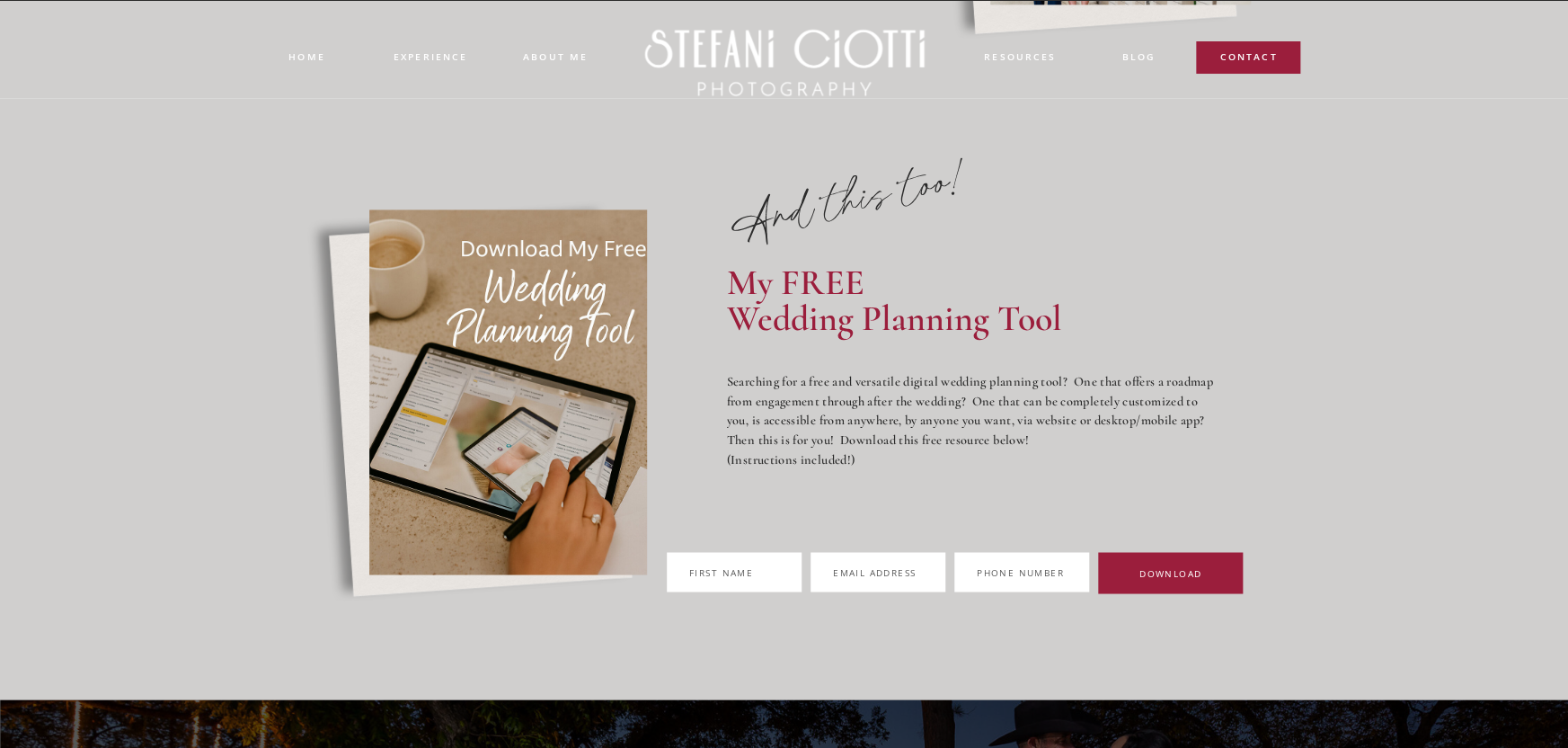
click at [1090, 574] on input "Phone N M umber" at bounding box center [1022, 572] width 135 height 40
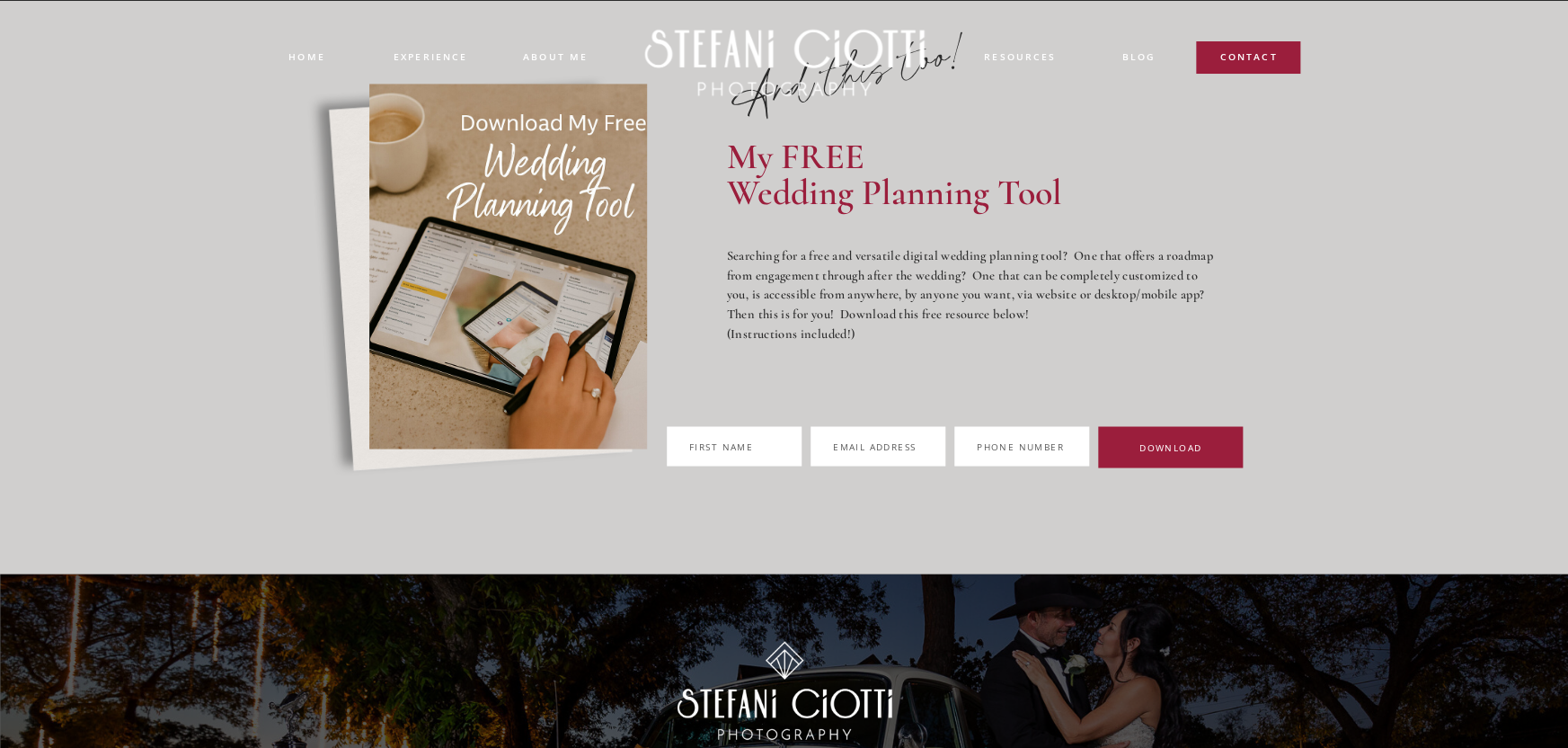
scroll to position [11742, 0]
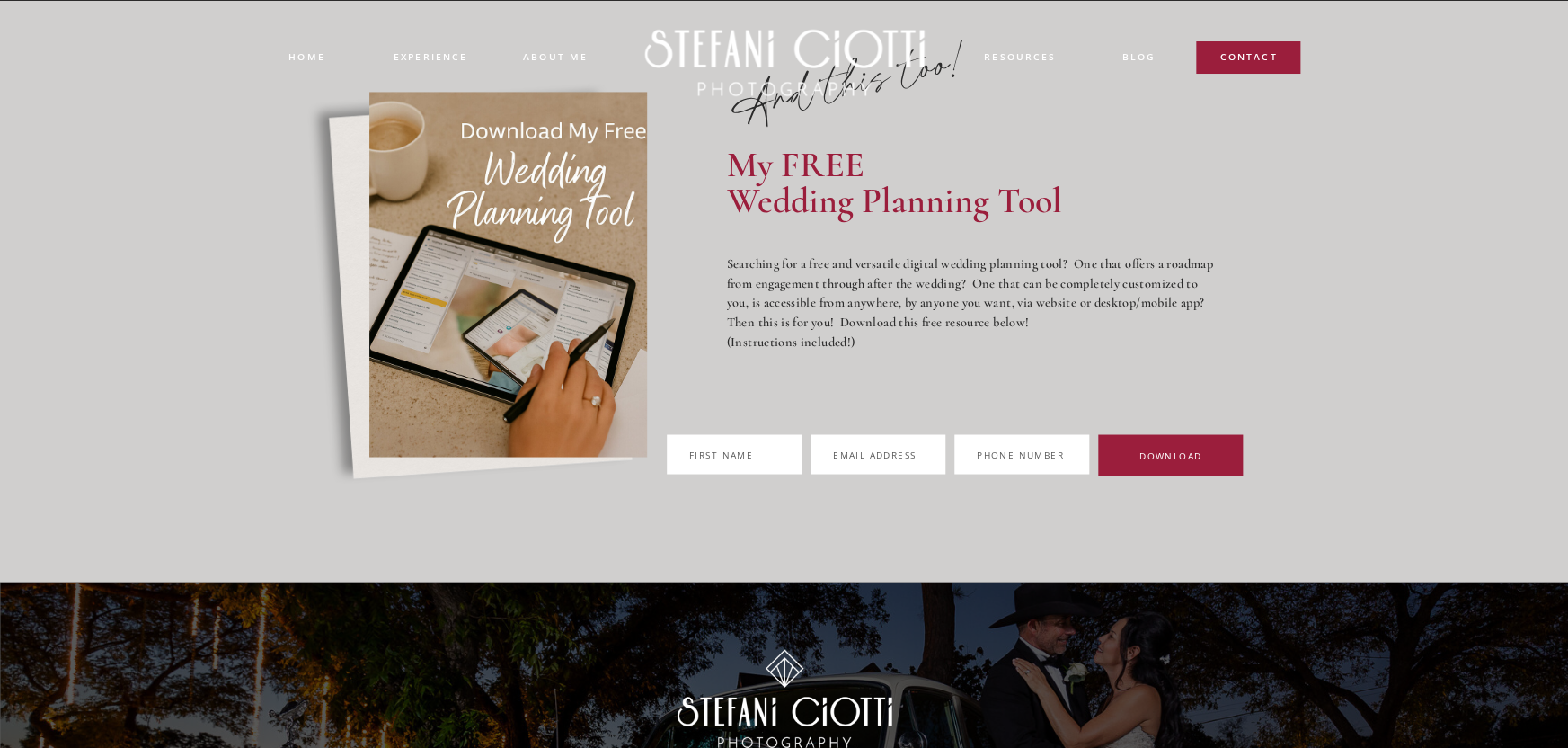
click at [801, 457] on label "Fi q rst name" at bounding box center [734, 454] width 135 height 40
click at [801, 457] on input "Fi q rst name" at bounding box center [734, 454] width 135 height 40
click at [700, 450] on span "Fi" at bounding box center [694, 453] width 9 height 12
click at [754, 450] on input "Fi q rst name" at bounding box center [734, 454] width 135 height 40
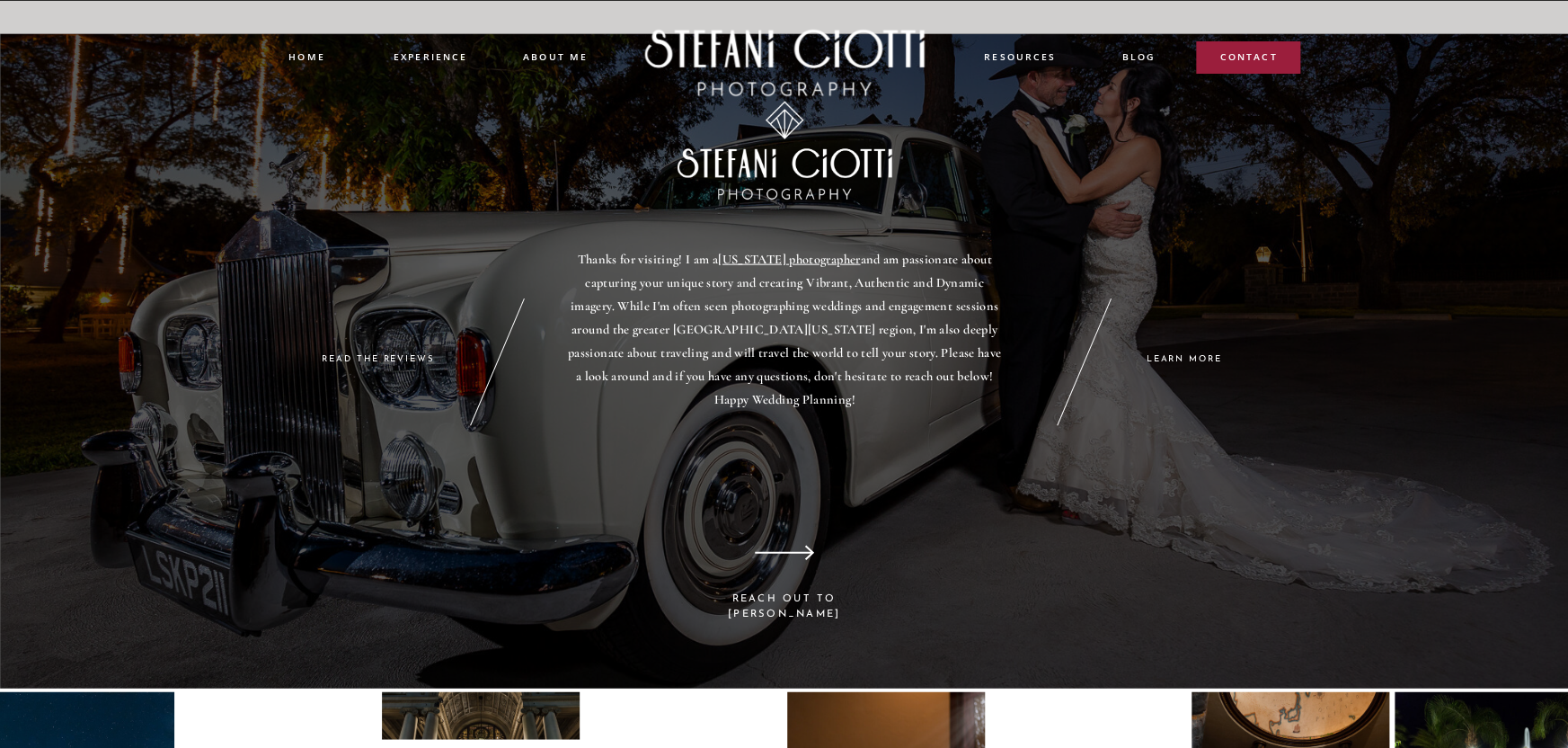
scroll to position [12480, 0]
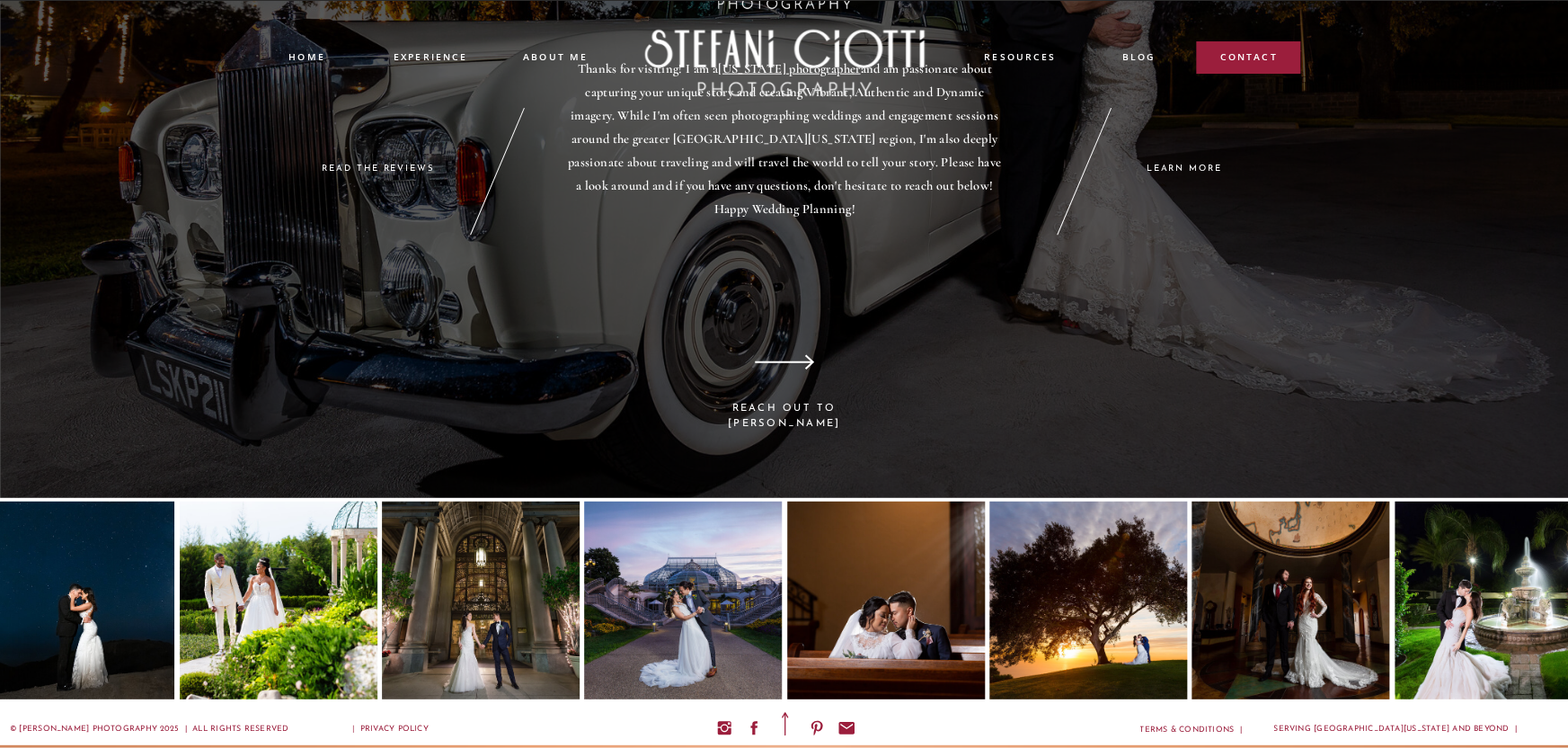
click at [1300, 607] on div at bounding box center [1291, 601] width 198 height 198
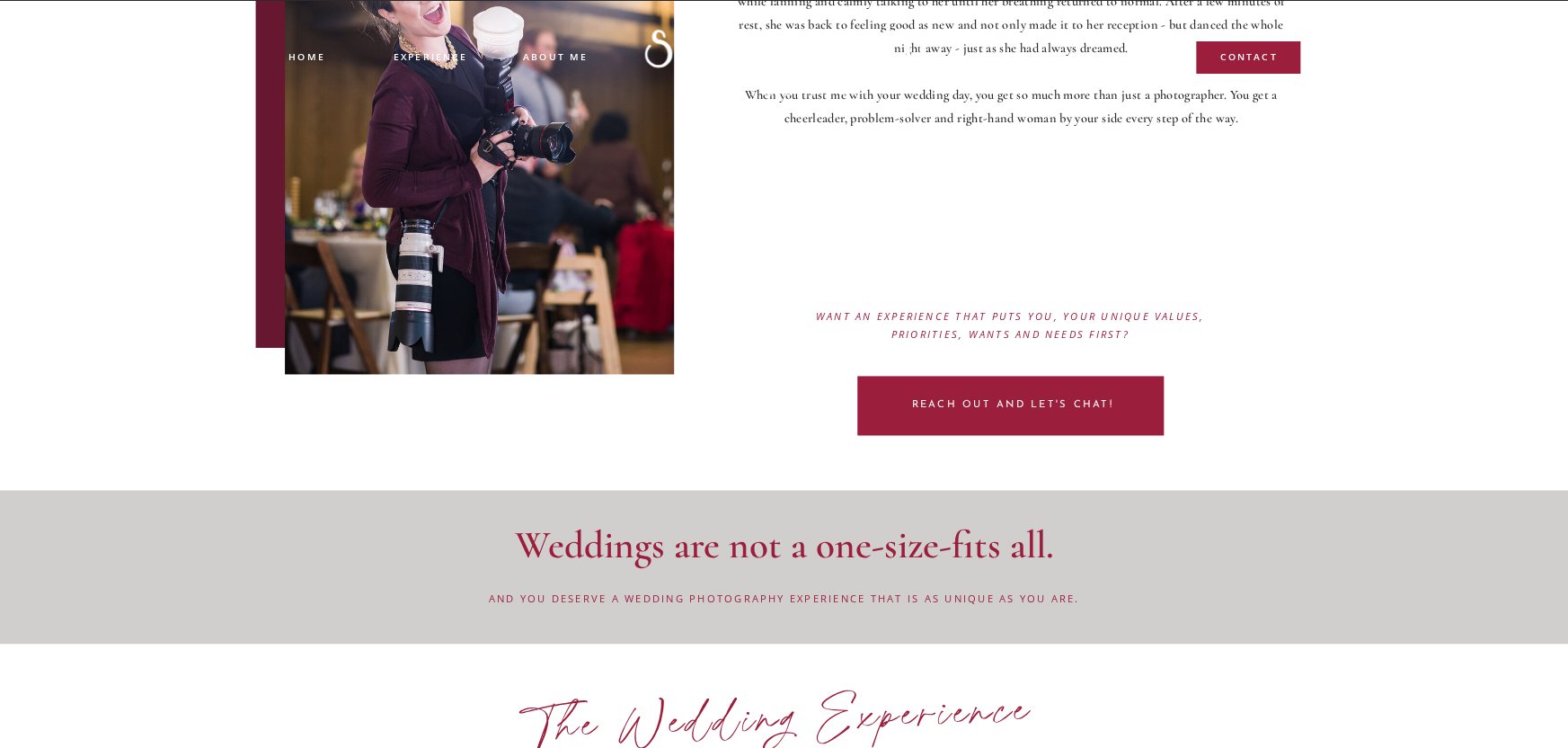
scroll to position [0, 0]
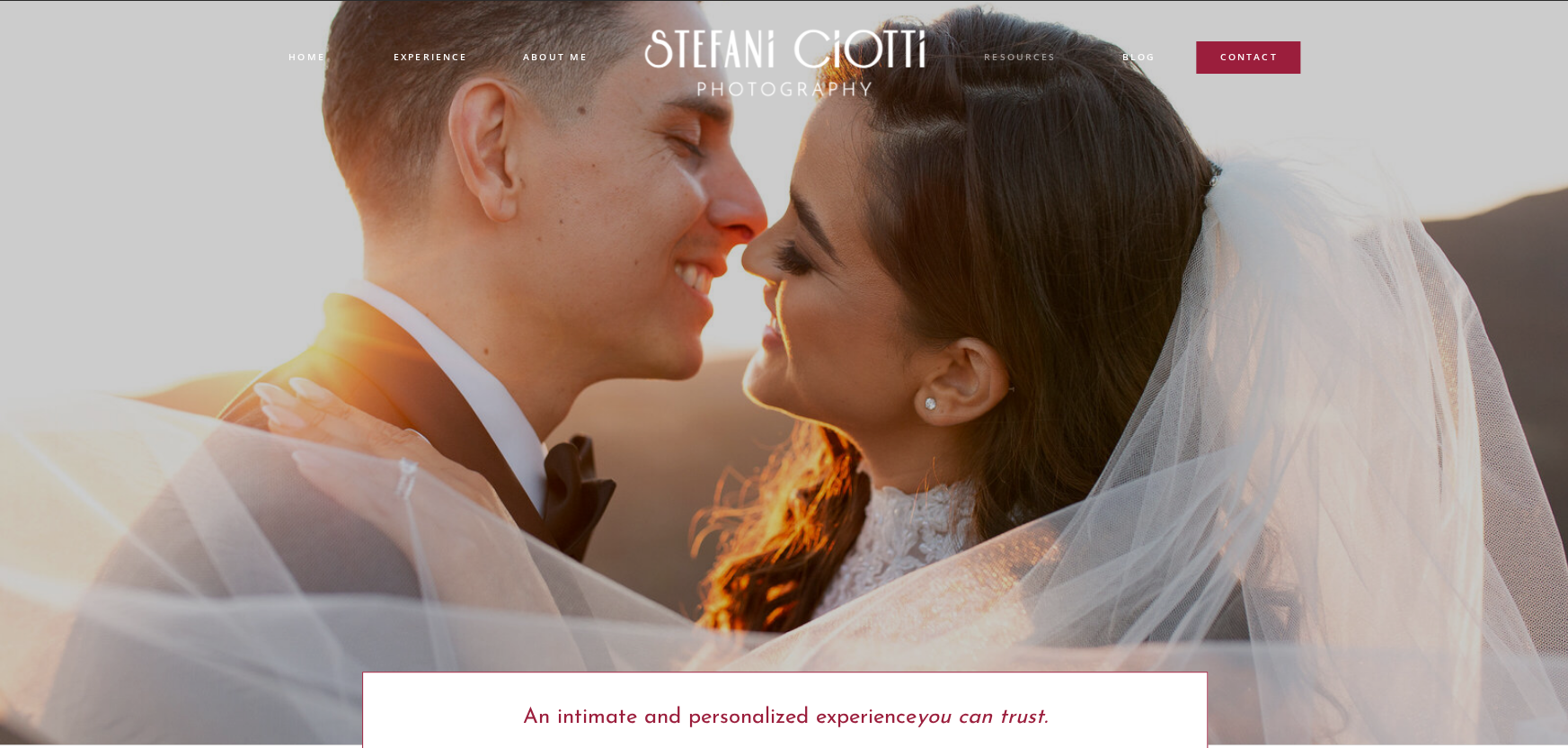
click at [1057, 56] on nav "resources" at bounding box center [1020, 59] width 89 height 21
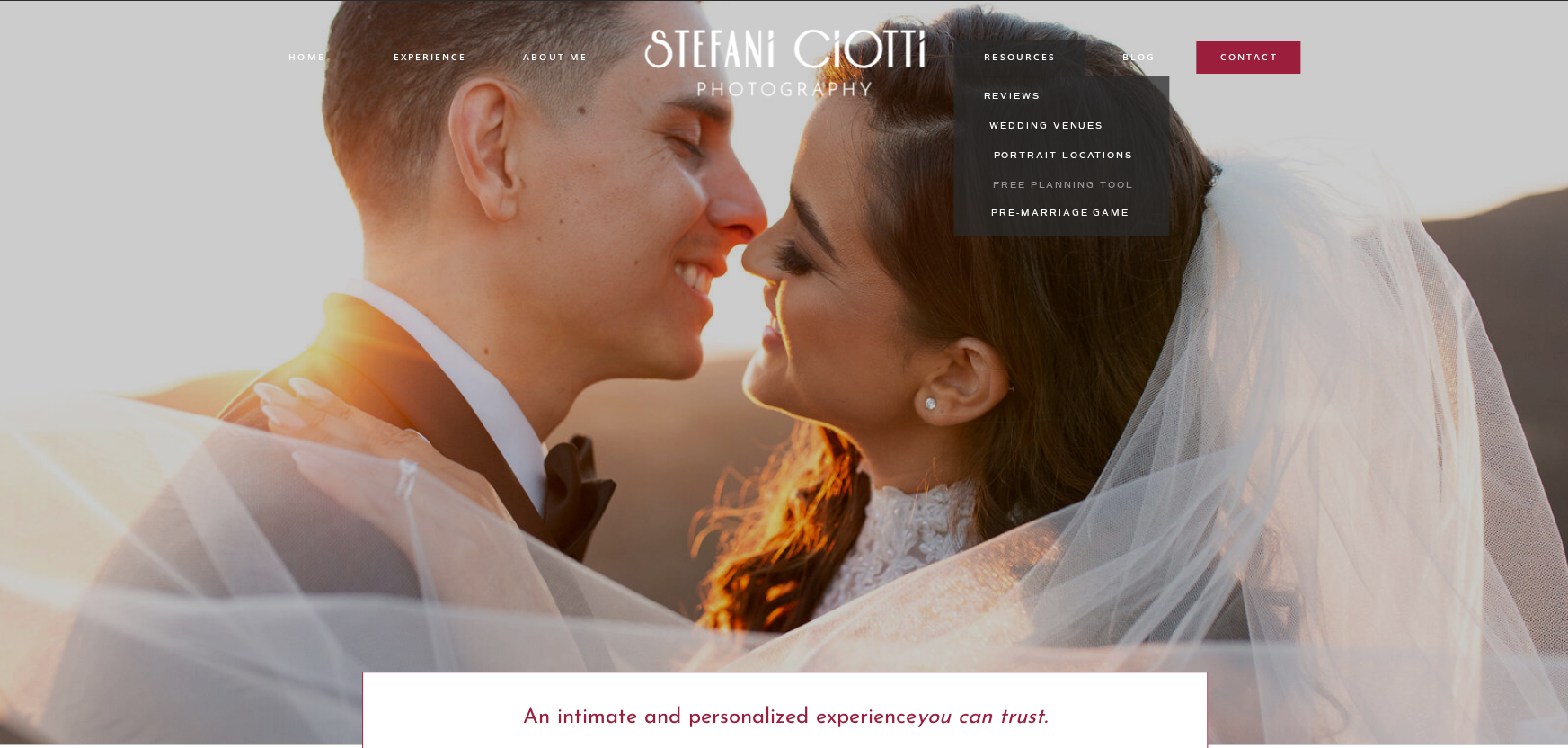
click at [1098, 181] on nav "Free Planning tool" at bounding box center [1063, 189] width 175 height 21
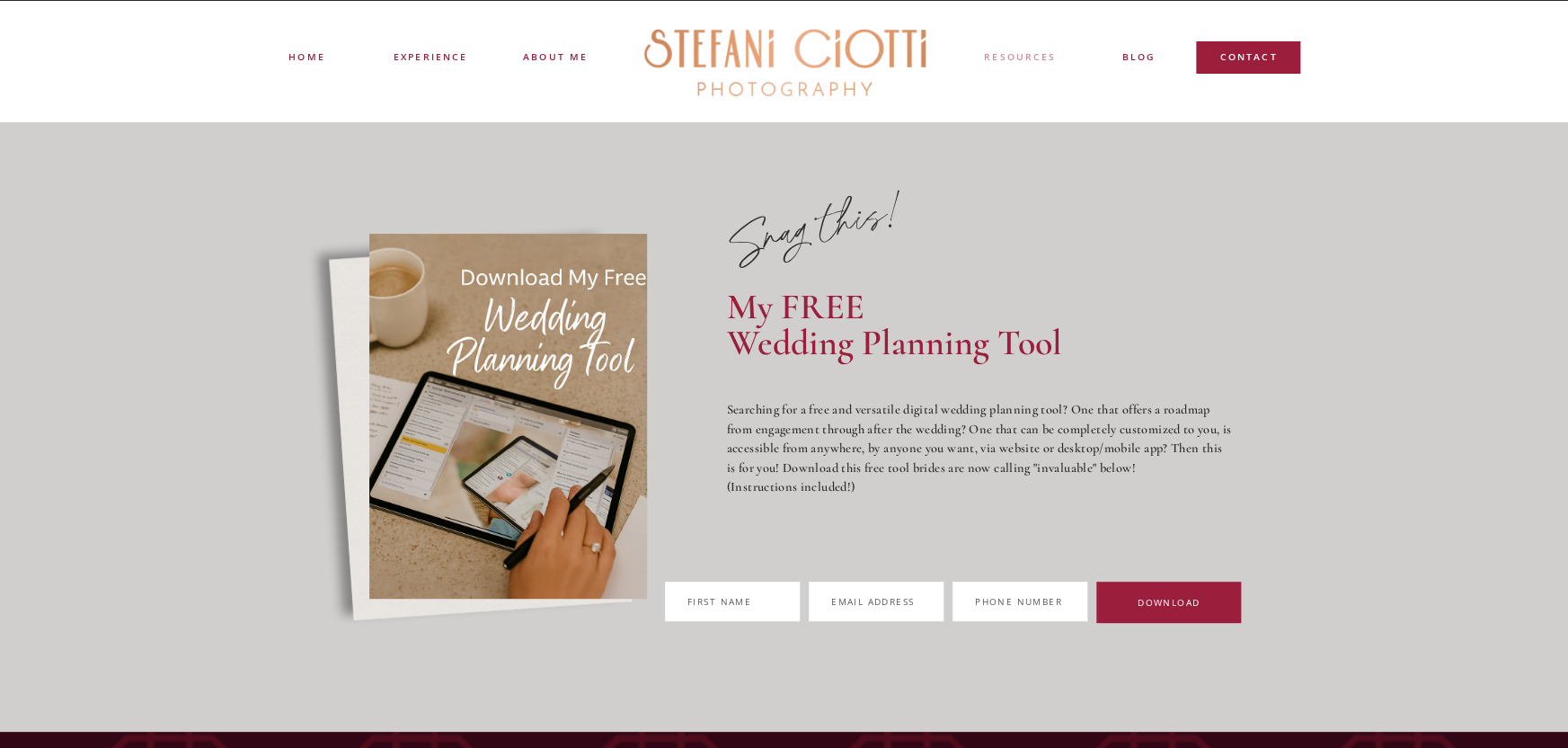
click at [1030, 58] on nav "resources" at bounding box center [1020, 59] width 89 height 21
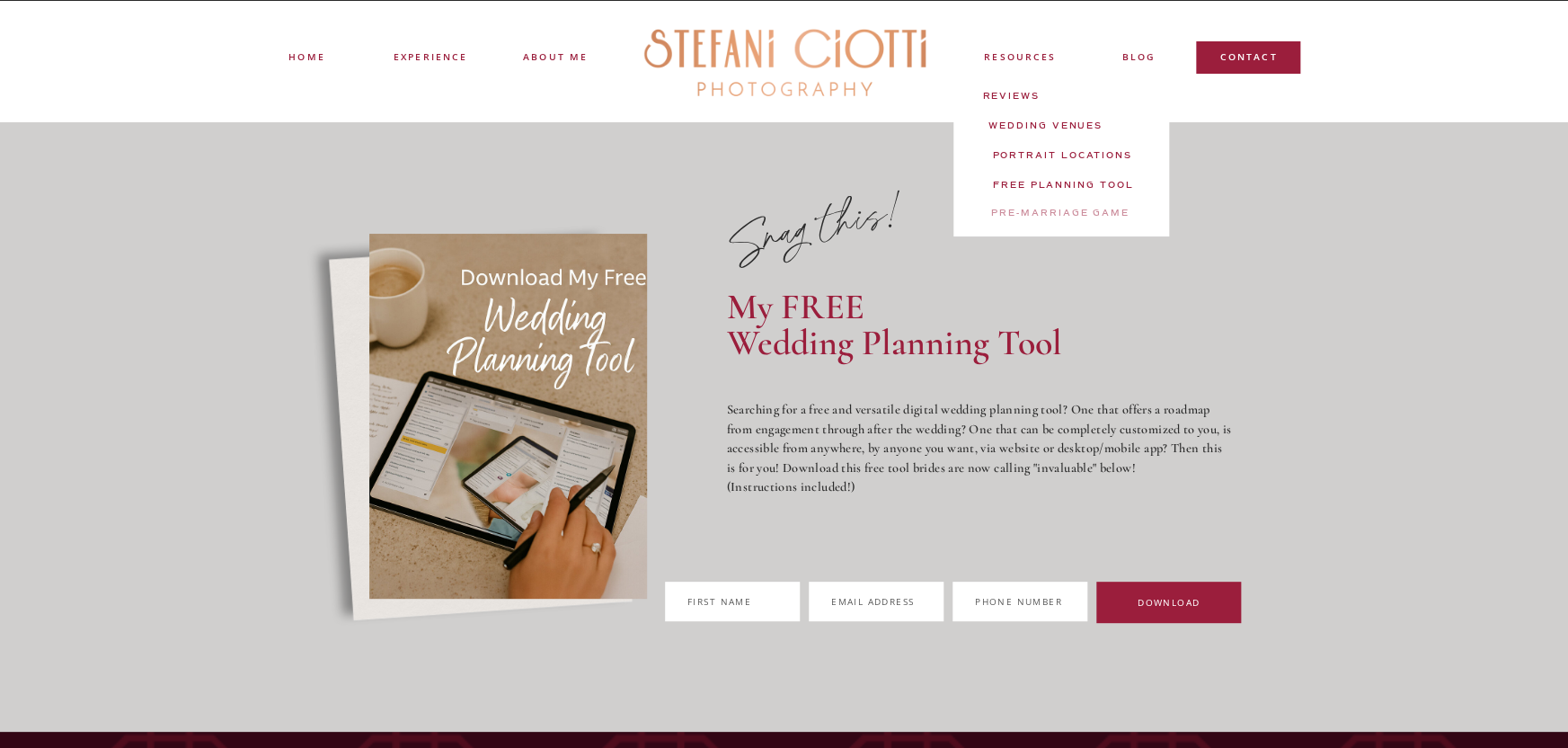
click at [1038, 211] on nav "PRE-MARRIAGE GAME" at bounding box center [1060, 218] width 170 height 21
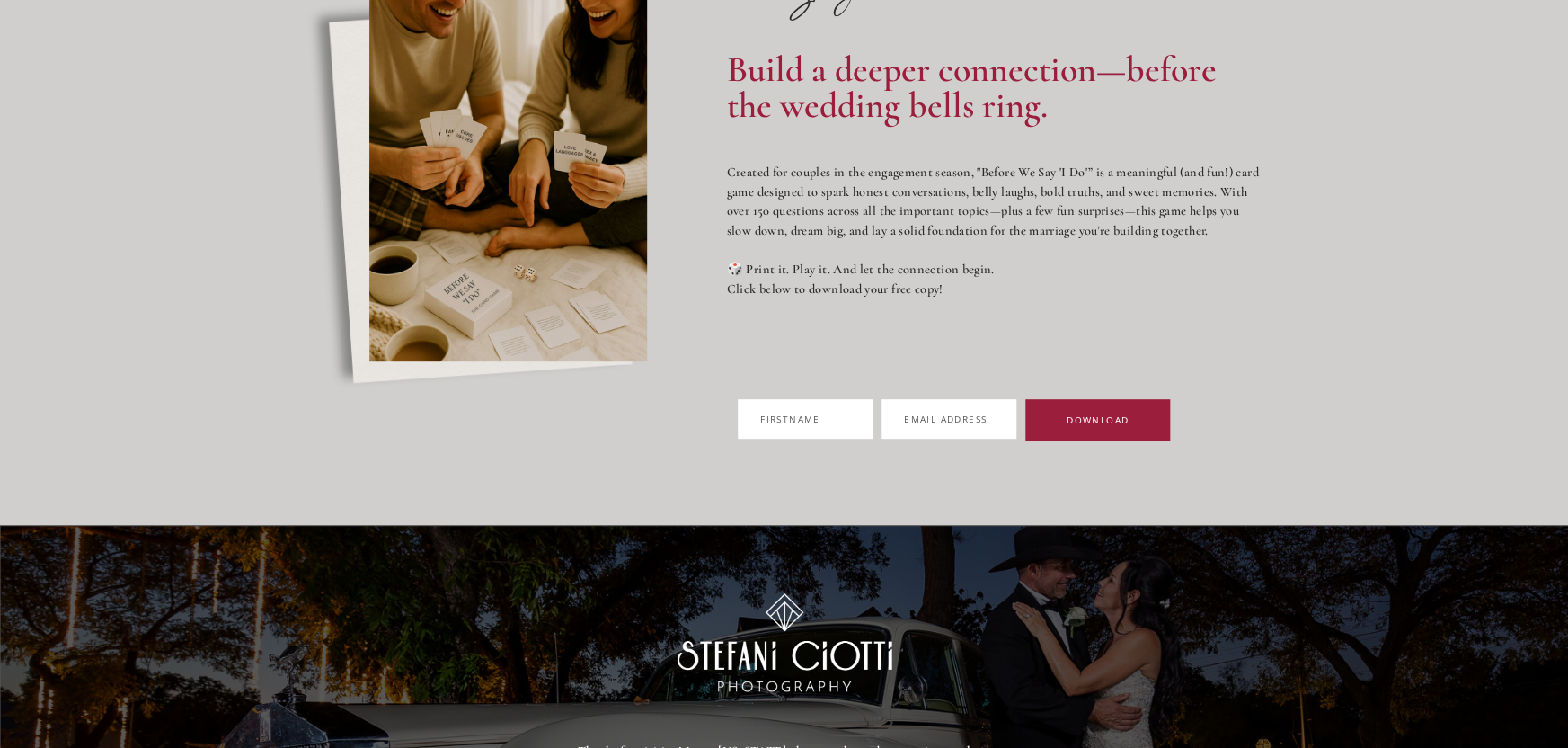
scroll to position [241, 0]
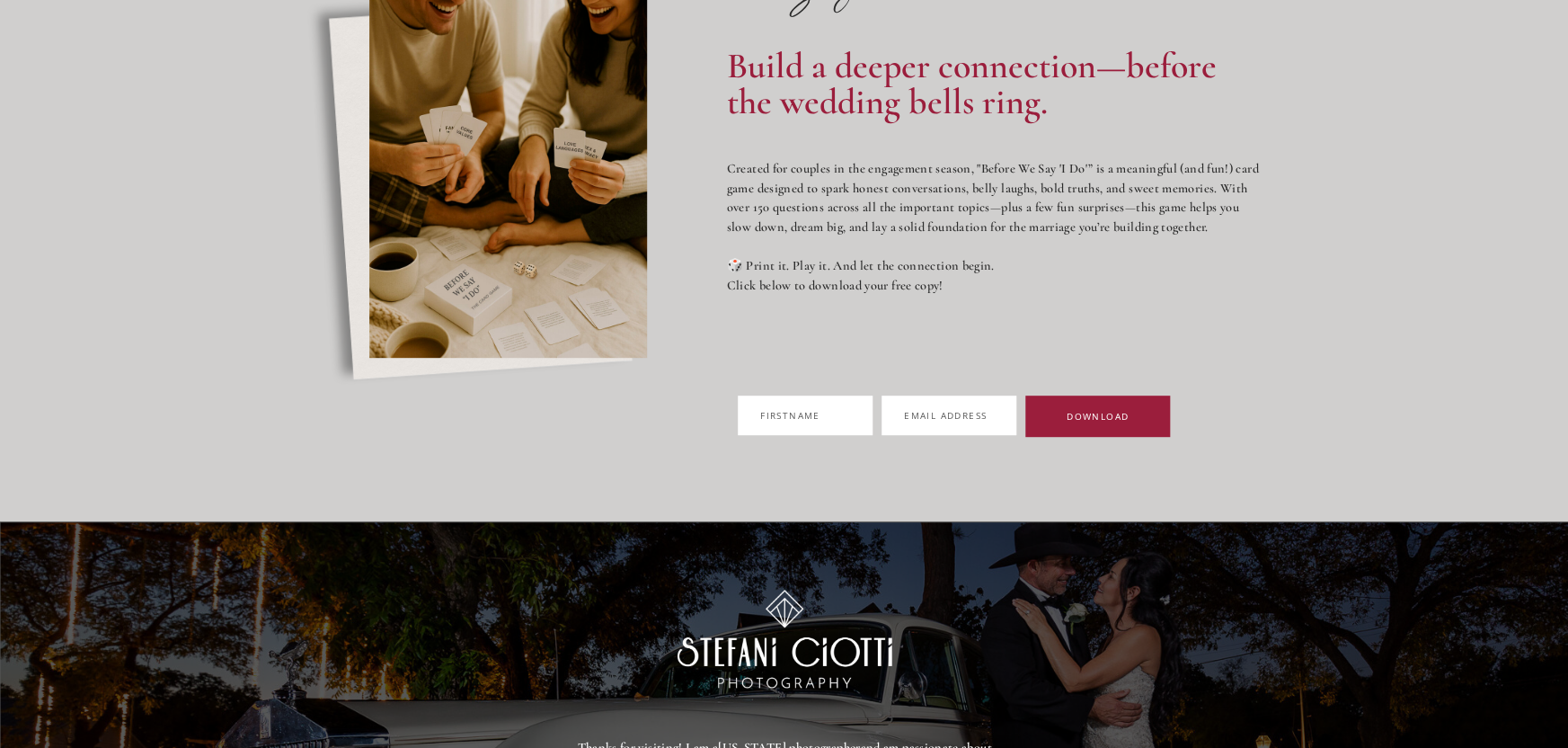
click at [789, 415] on span "name" at bounding box center [804, 415] width 31 height 12
click at [784, 415] on input "First U name" at bounding box center [805, 415] width 135 height 40
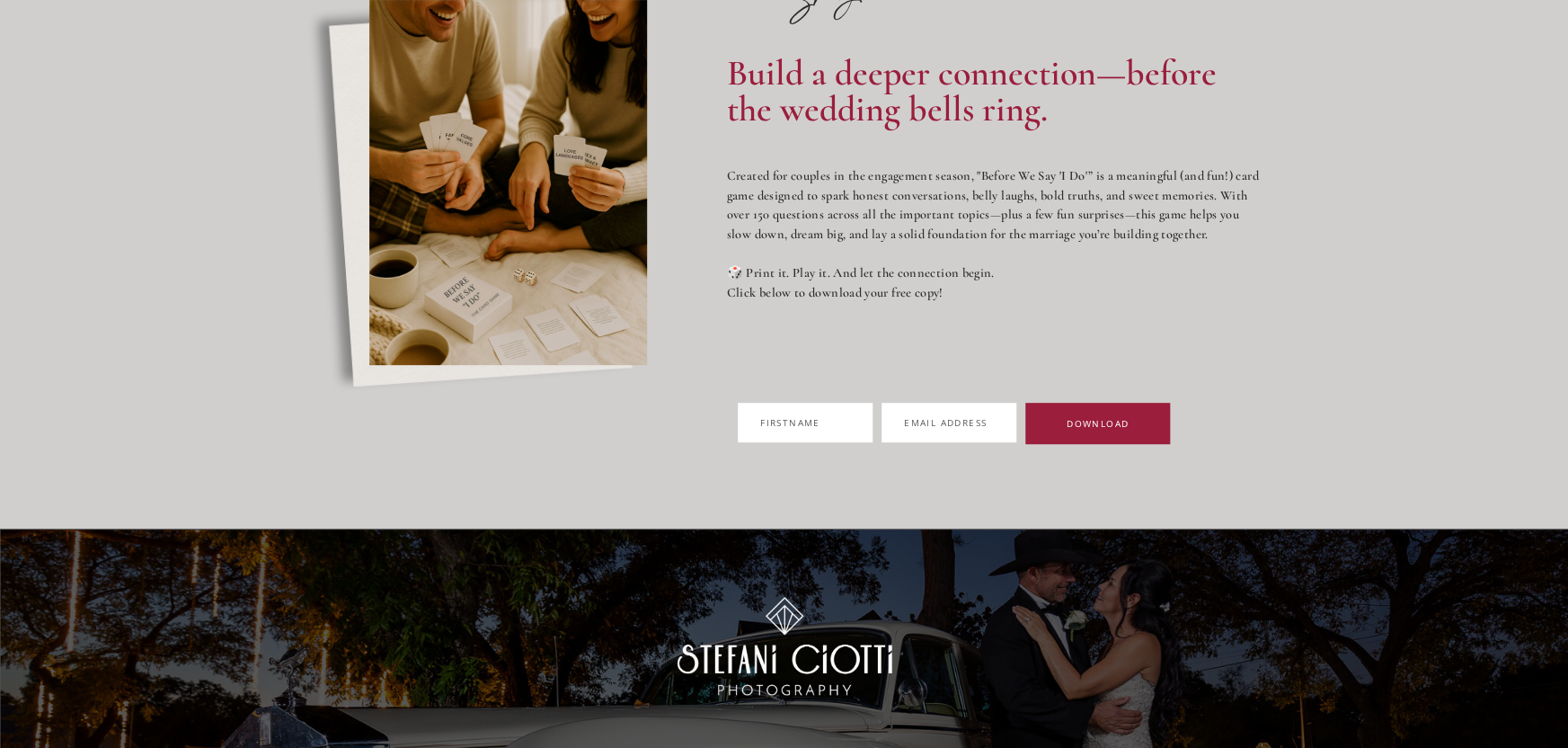
scroll to position [230, 0]
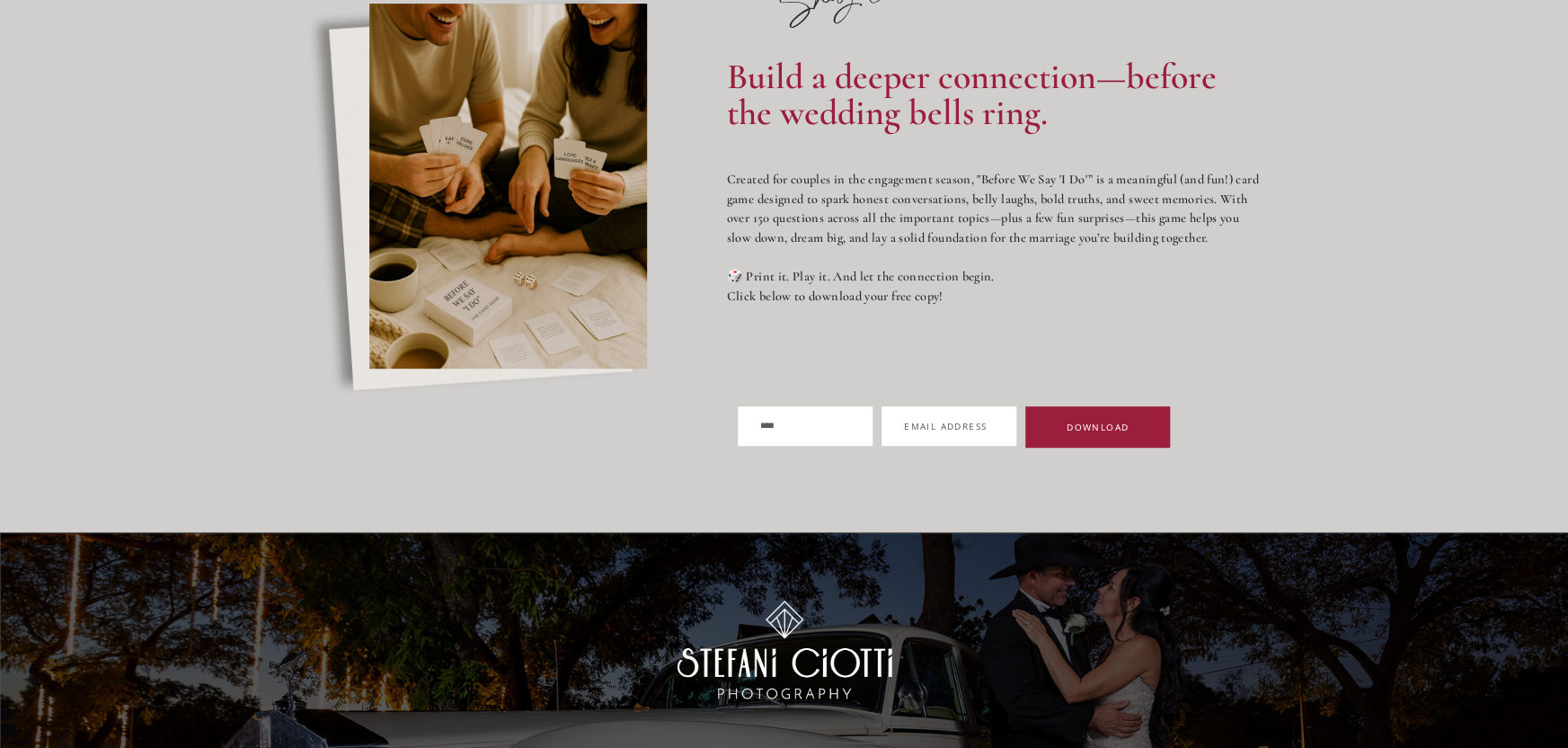
type input "****"
type input "**********"
click at [1138, 432] on button "DOWNLOAD" at bounding box center [1098, 427] width 145 height 41
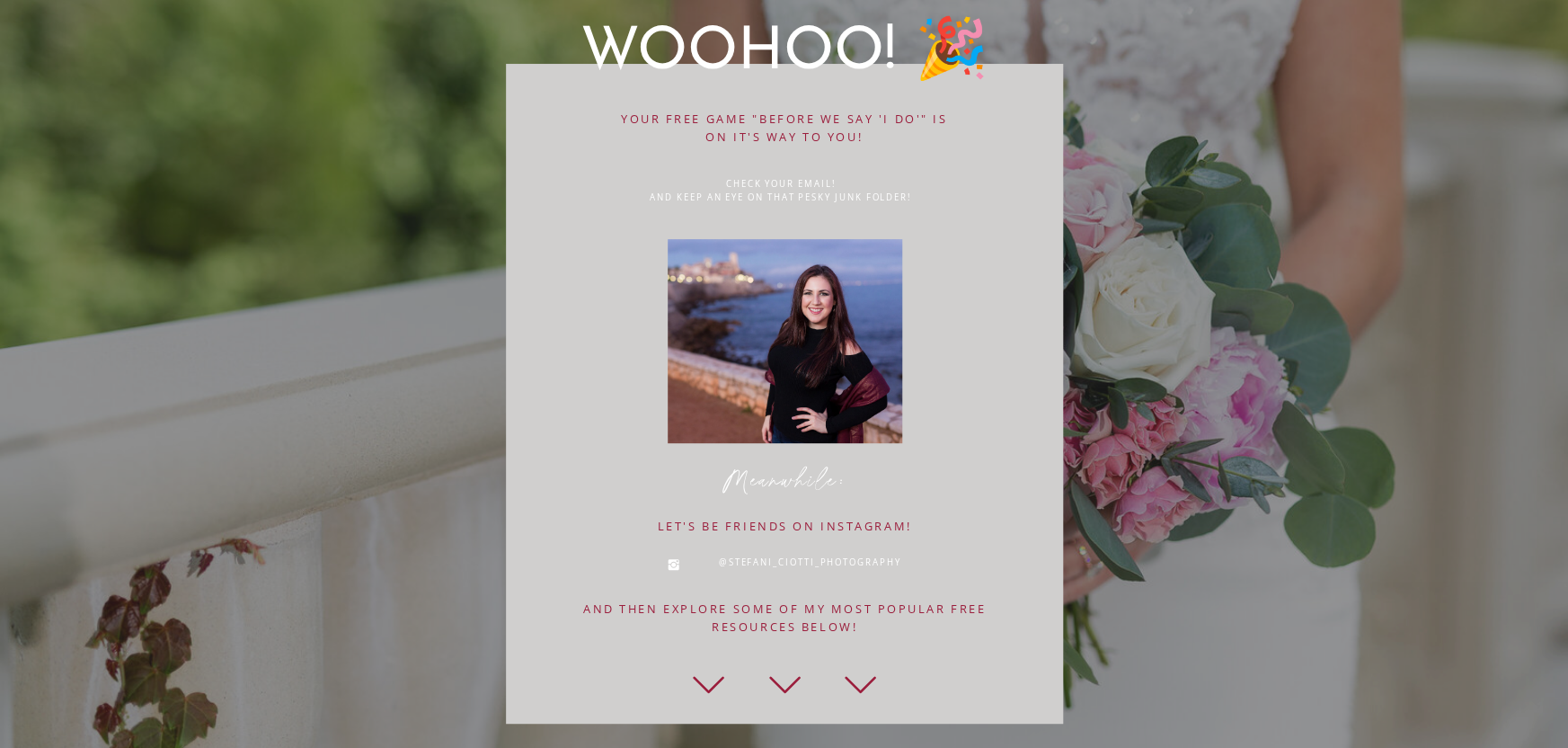
scroll to position [116, 0]
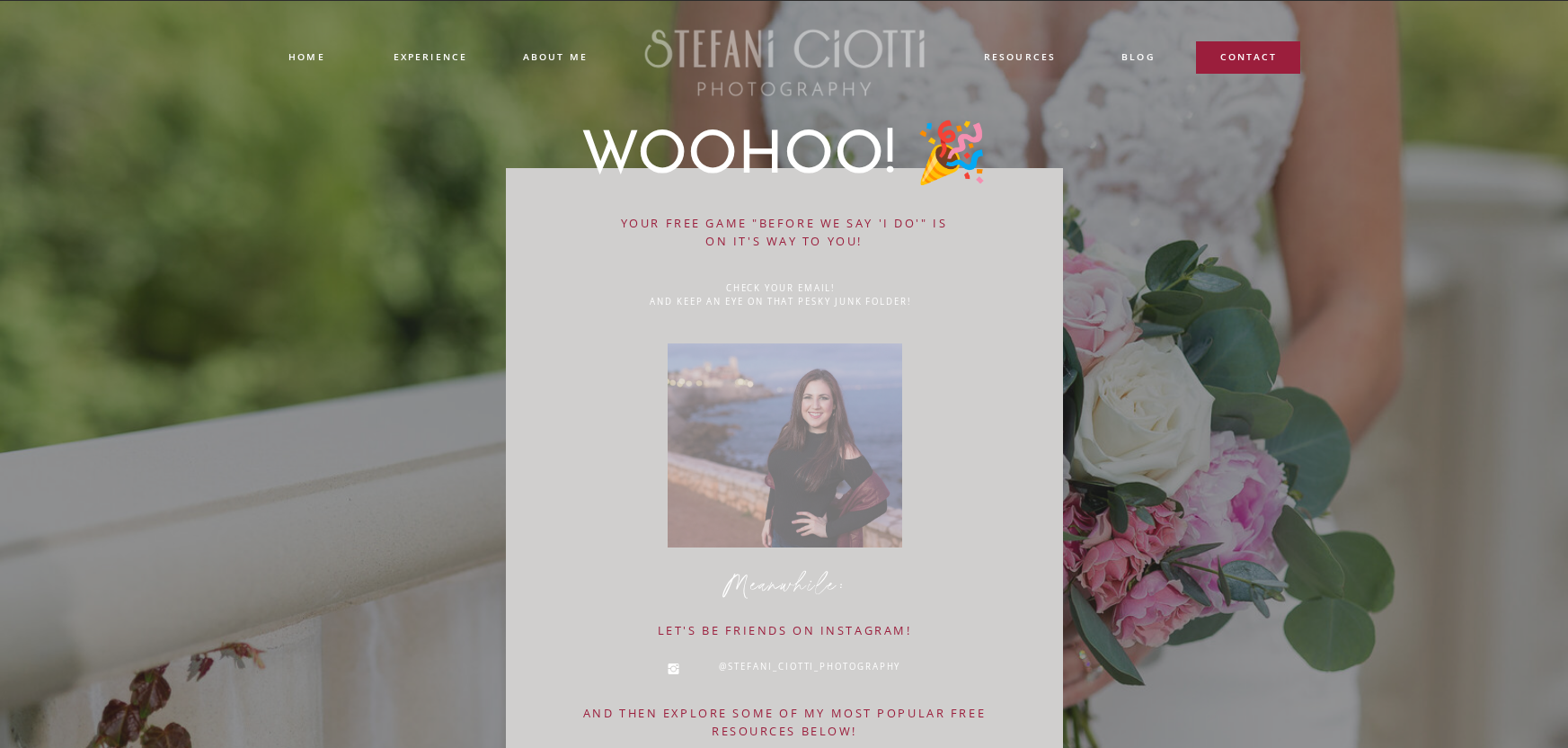
scroll to position [116, 0]
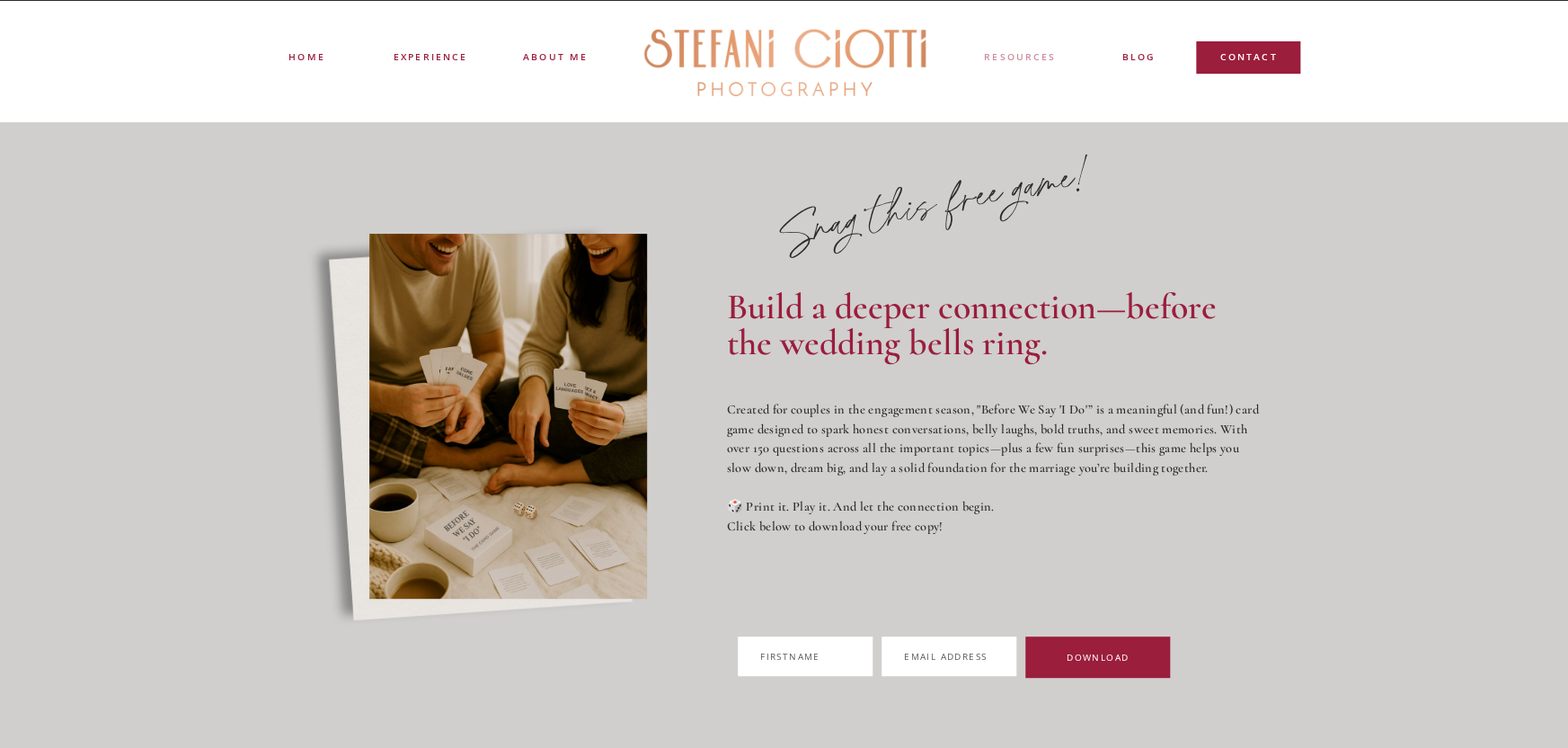
click at [1009, 54] on nav "resources" at bounding box center [1020, 59] width 89 height 21
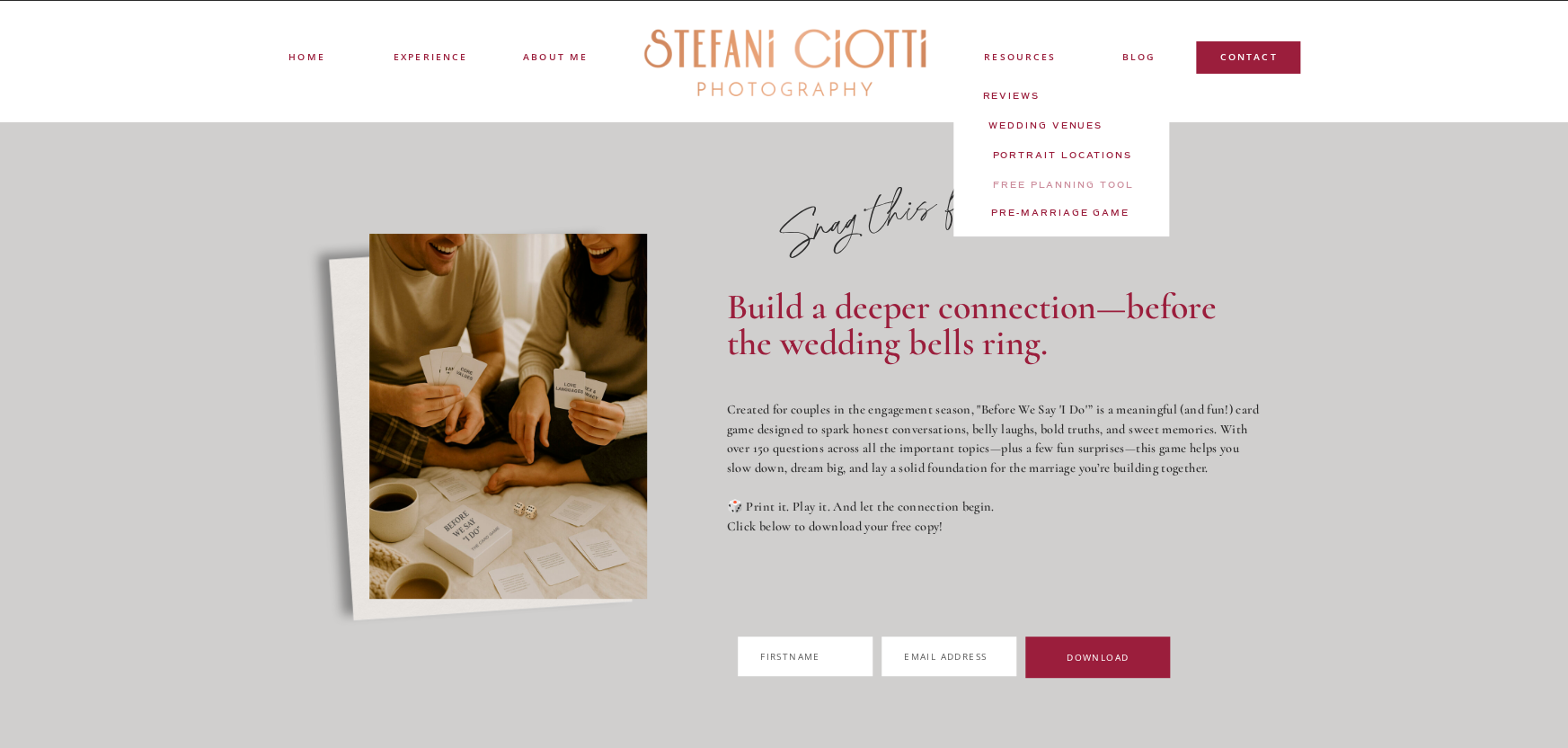
click at [1061, 182] on nav "Free Planning tool" at bounding box center [1063, 189] width 175 height 21
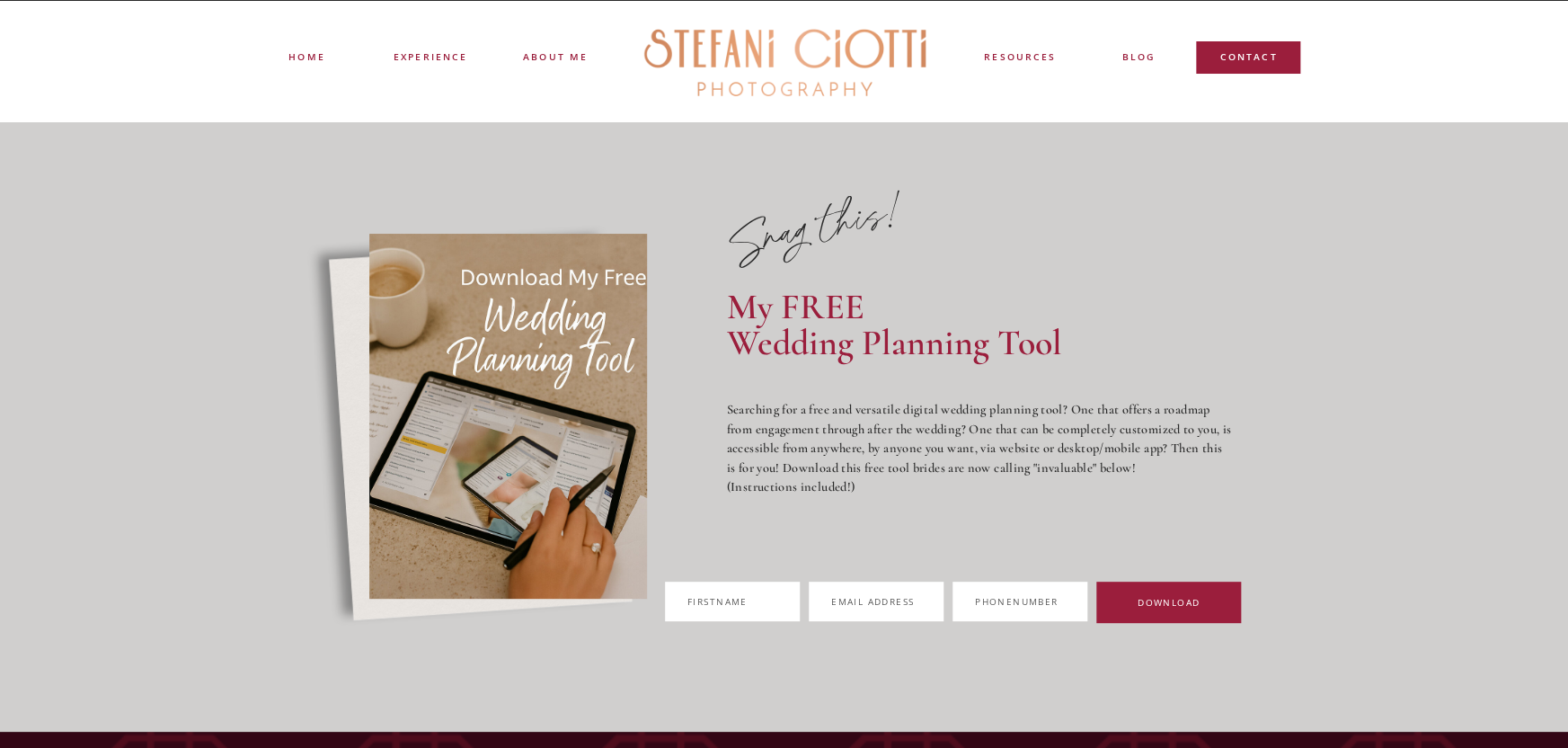
click at [748, 601] on span "name" at bounding box center [732, 601] width 31 height 12
click at [790, 601] on input "First Y name" at bounding box center [732, 601] width 135 height 40
type input "*"
click at [881, 604] on span "Email ad" at bounding box center [856, 601] width 50 height 12
click at [944, 604] on input "Email ad w dress" at bounding box center [876, 601] width 135 height 40
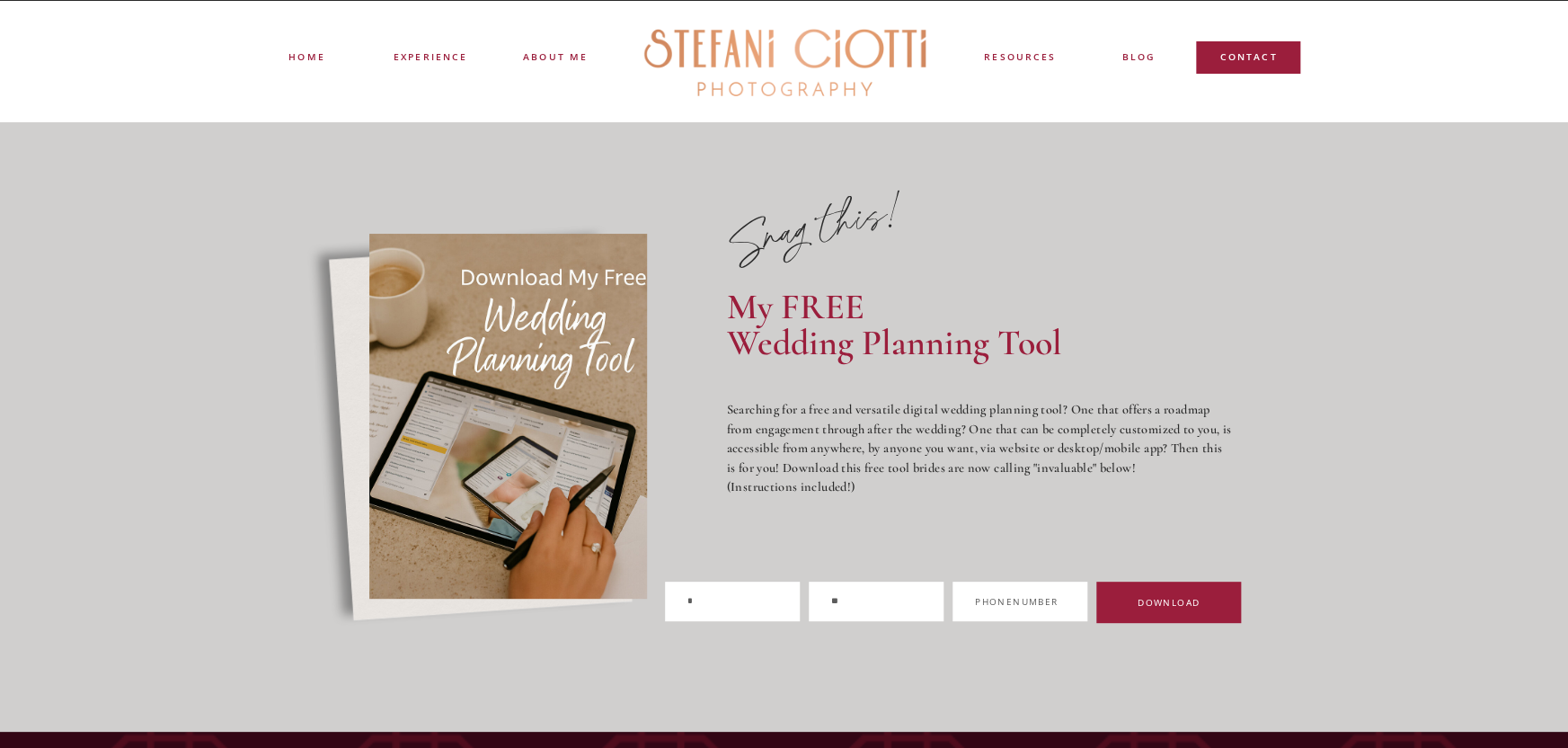
type input "**********"
click at [1088, 604] on input "**********" at bounding box center [1020, 601] width 135 height 40
type input "**********"
click at [1138, 609] on span "DOWNLOAD" at bounding box center [1169, 602] width 62 height 12
